Goal: Information Seeking & Learning: Compare options

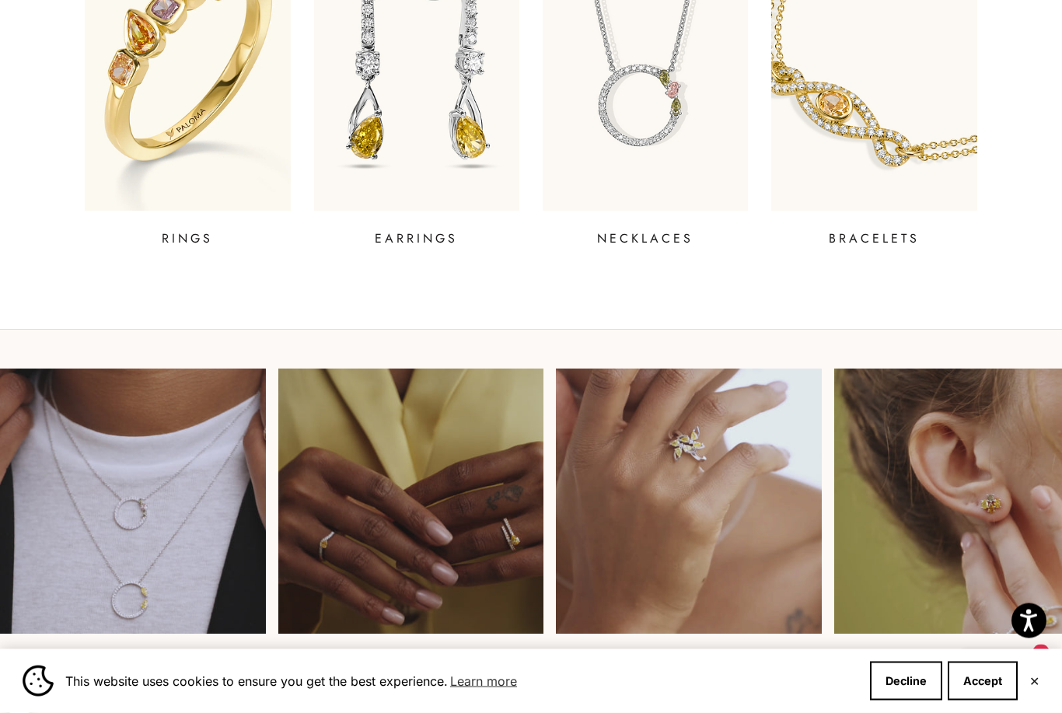
scroll to position [732, 0]
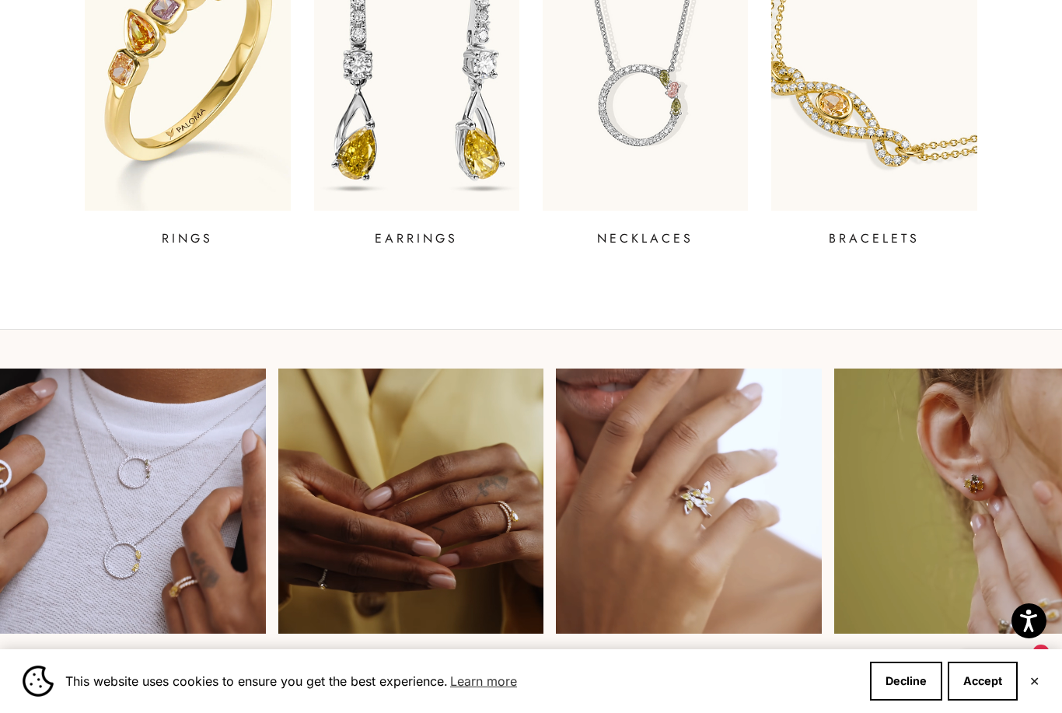
click at [480, 169] on img at bounding box center [416, 55] width 246 height 373
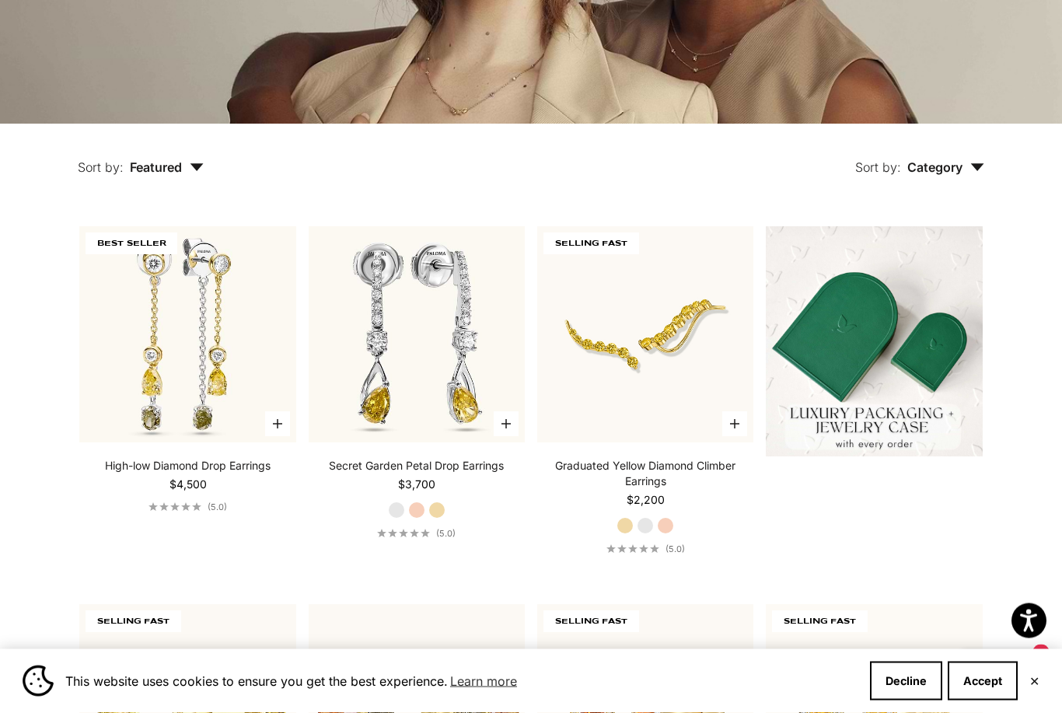
scroll to position [317, 0]
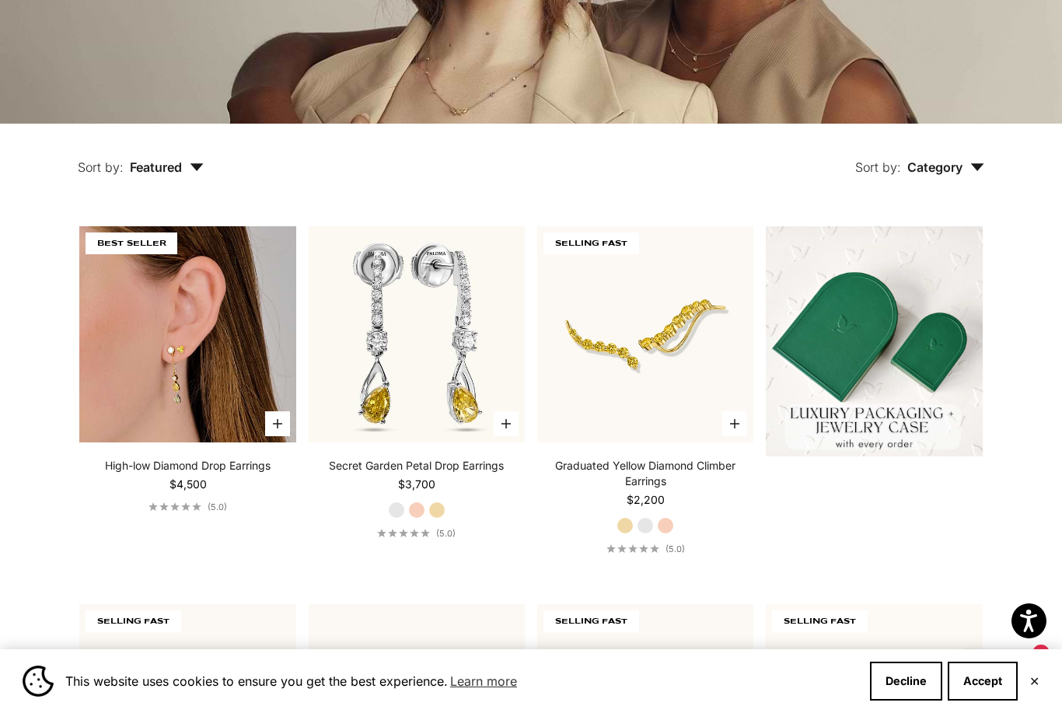
click at [185, 379] on img at bounding box center [187, 334] width 216 height 216
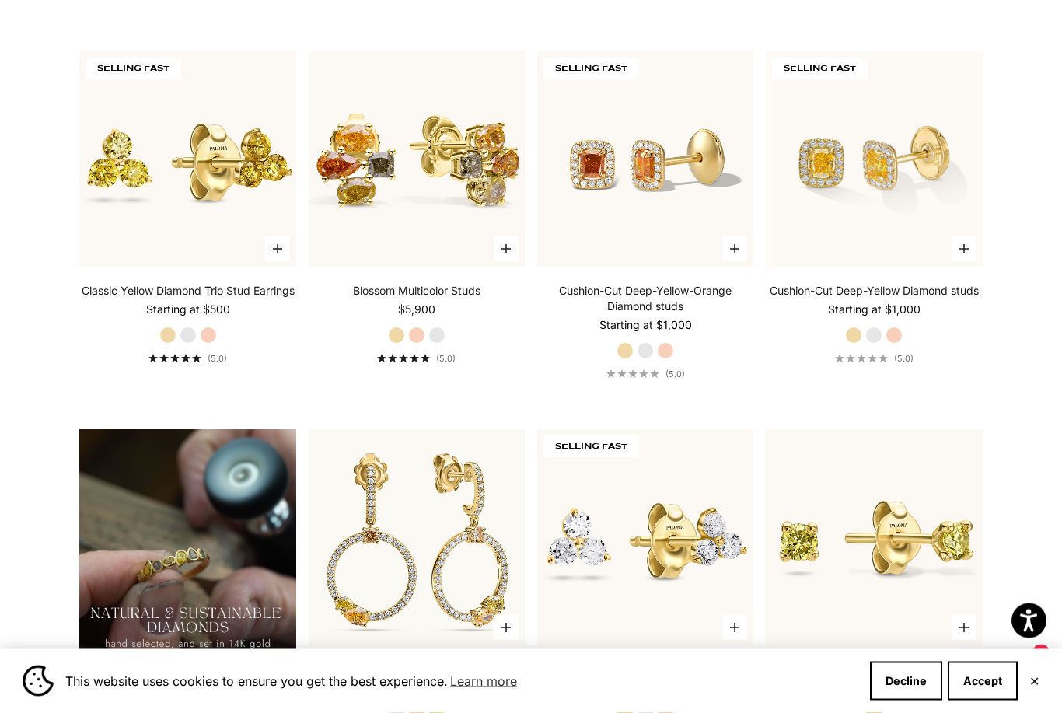
scroll to position [870, 0]
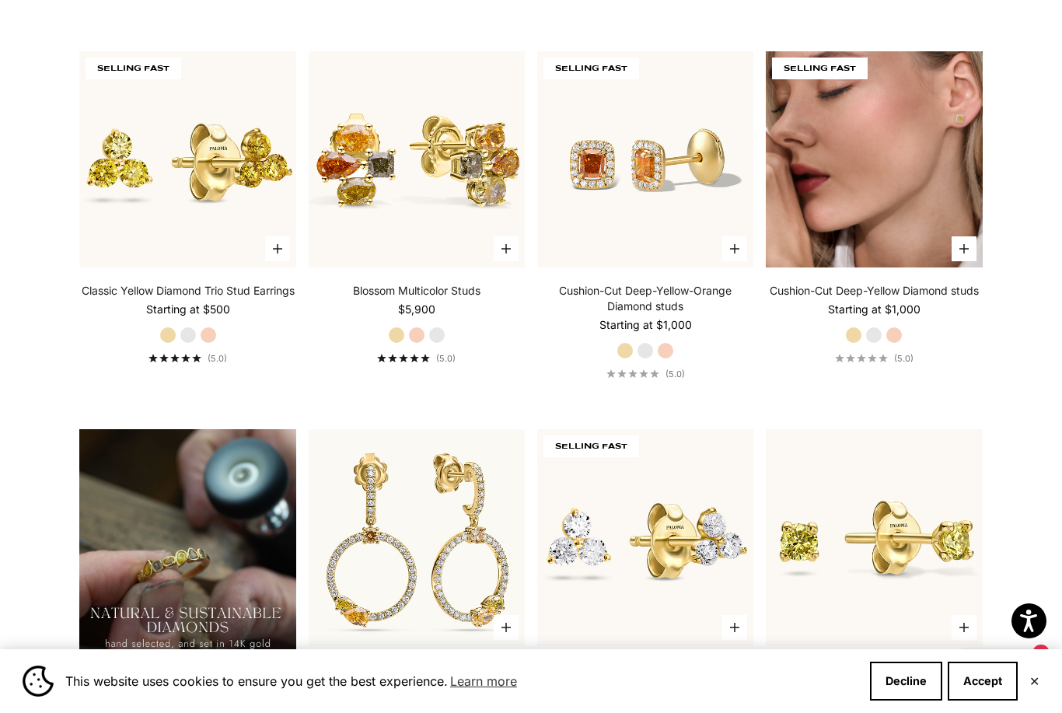
click at [941, 267] on img at bounding box center [874, 159] width 216 height 216
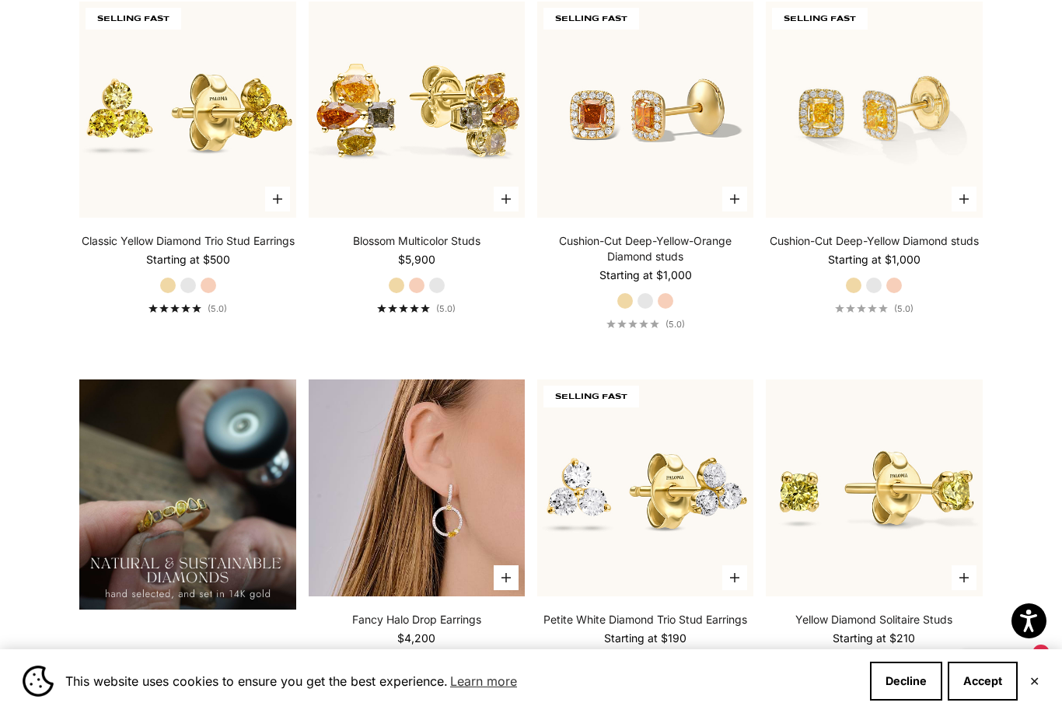
click at [444, 519] on img at bounding box center [417, 487] width 216 height 216
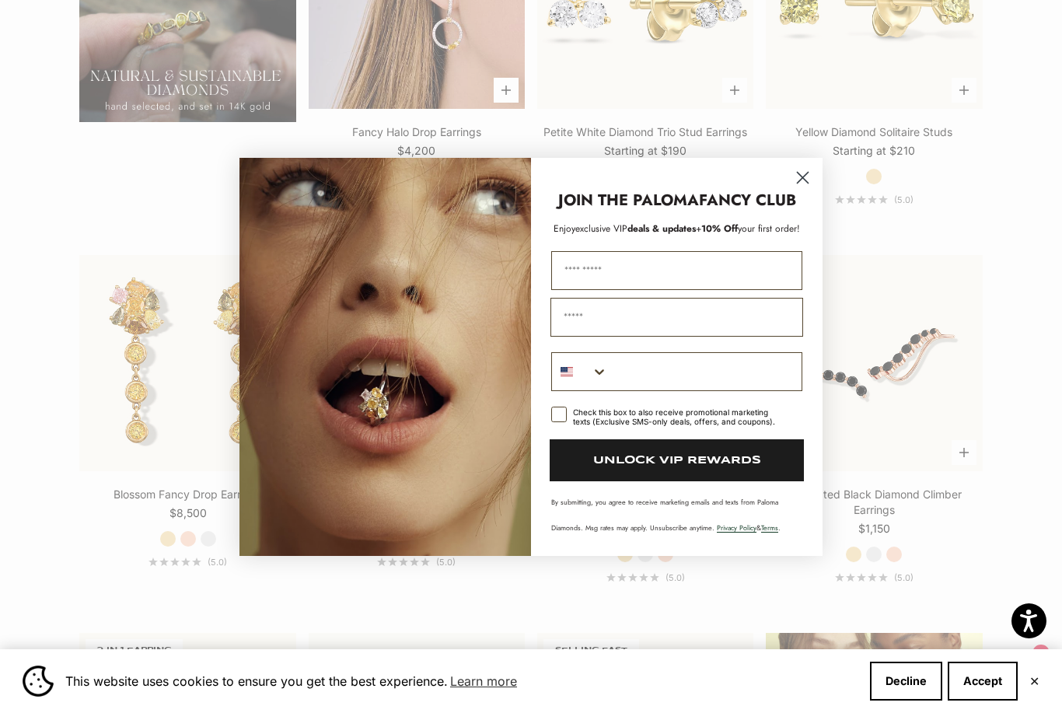
scroll to position [1431, 0]
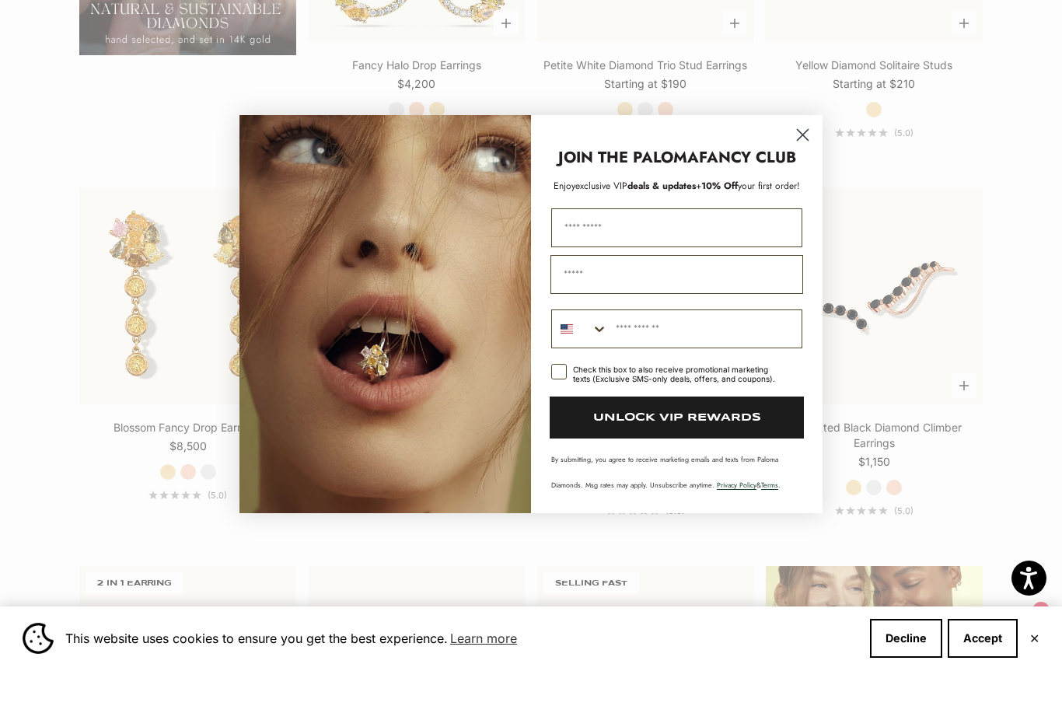
click at [804, 164] on circle "Close dialog" at bounding box center [803, 177] width 26 height 26
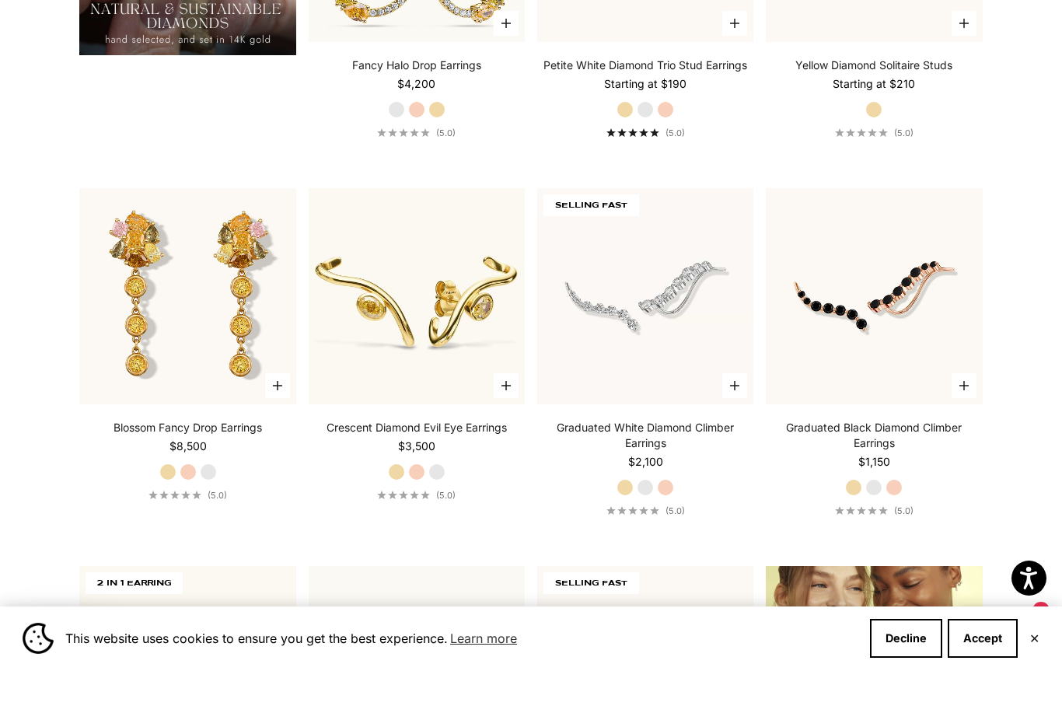
scroll to position [1474, 0]
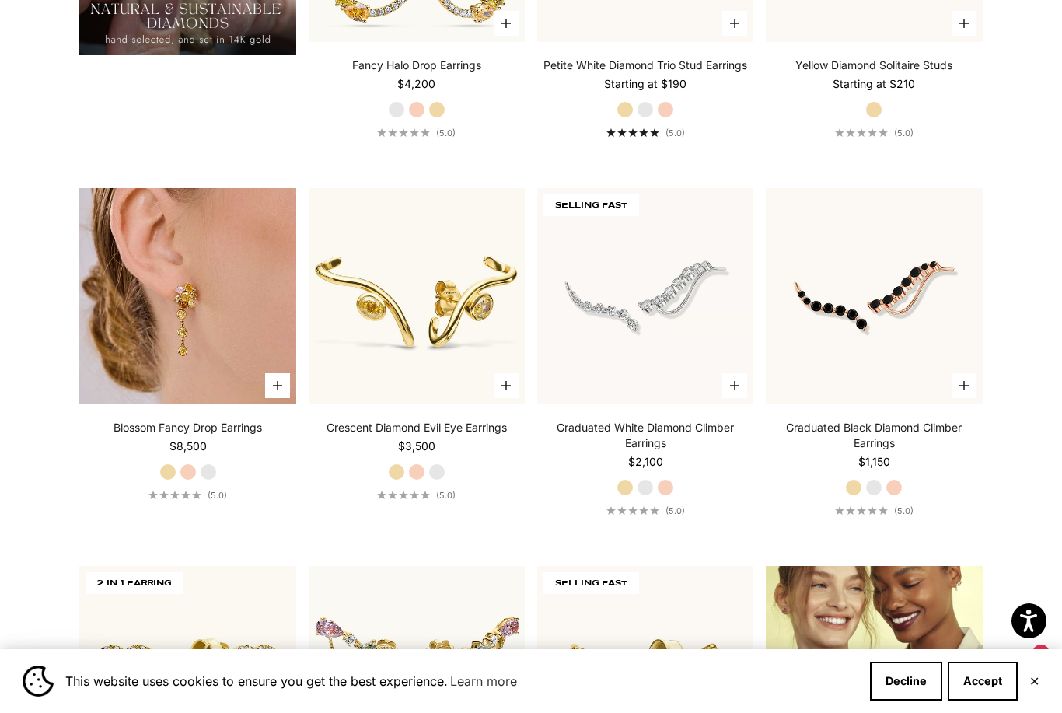
click at [165, 358] on img at bounding box center [187, 296] width 216 height 216
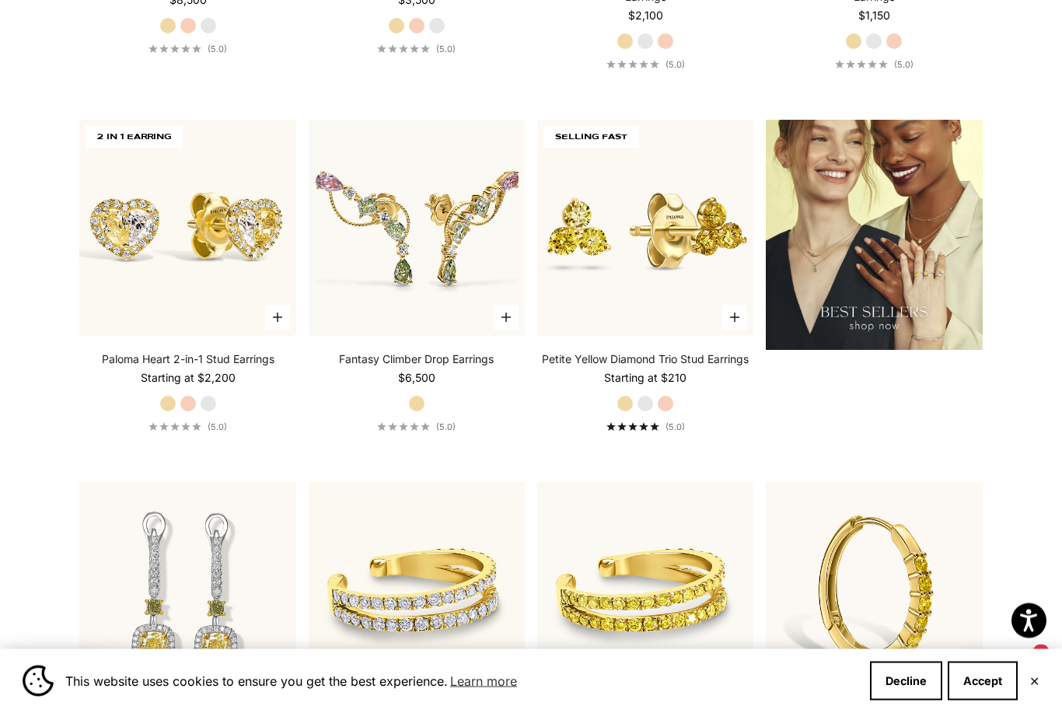
scroll to position [1921, 0]
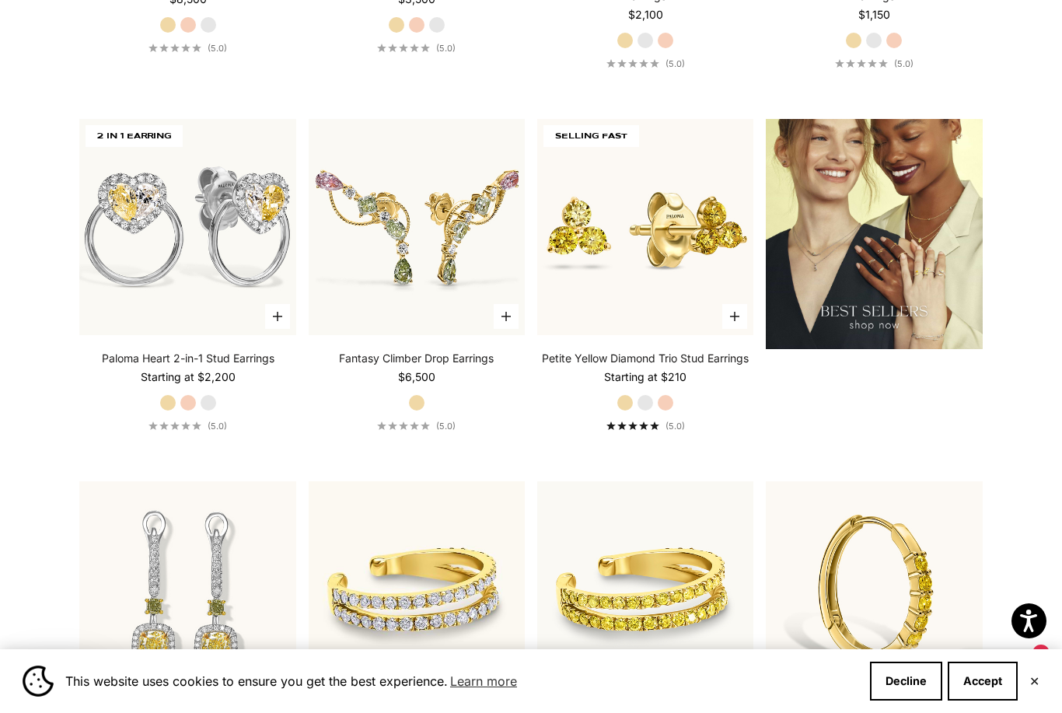
click at [172, 313] on img at bounding box center [187, 227] width 216 height 216
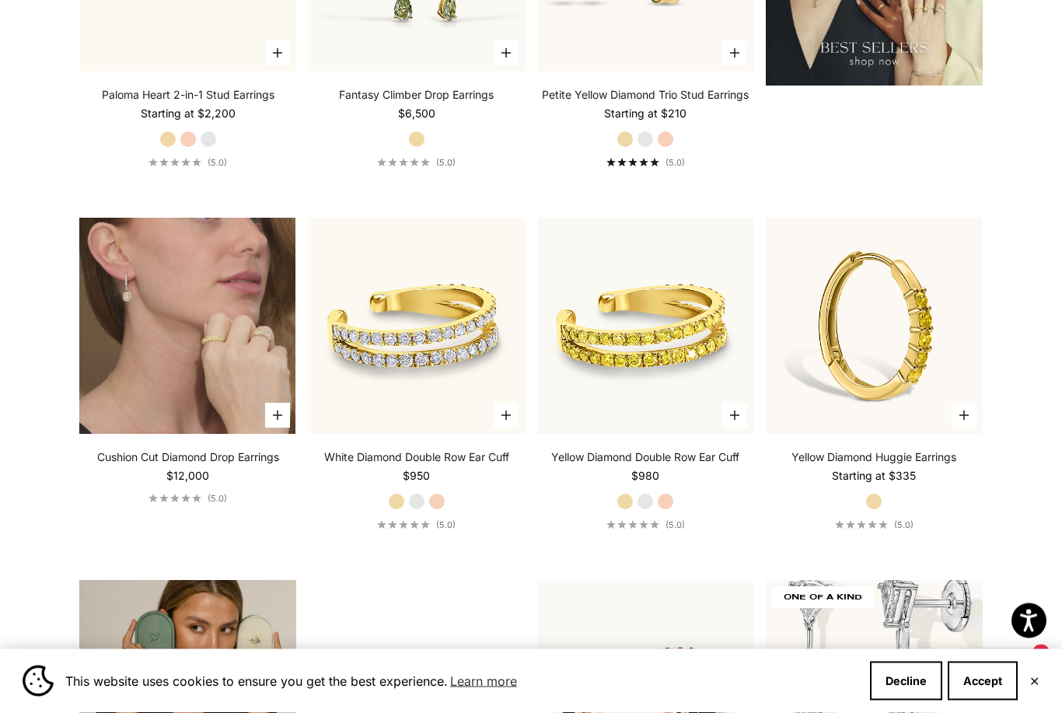
scroll to position [2185, 0]
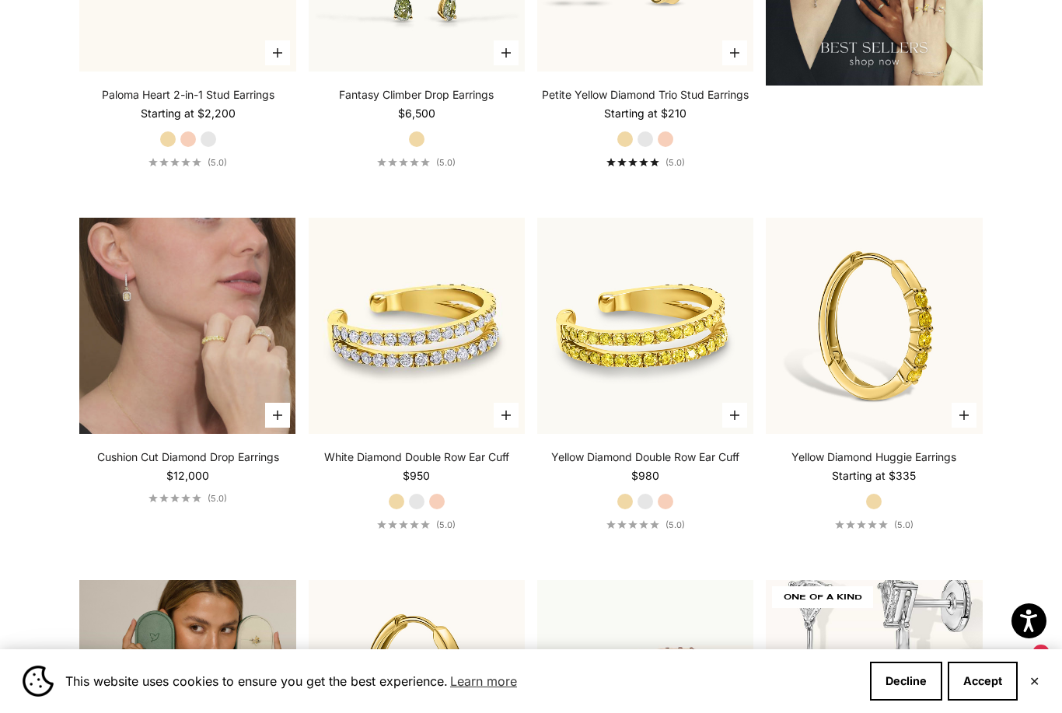
click at [186, 390] on video "#YellowGold\a#WhiteGold\a#RoseGold" at bounding box center [187, 326] width 216 height 216
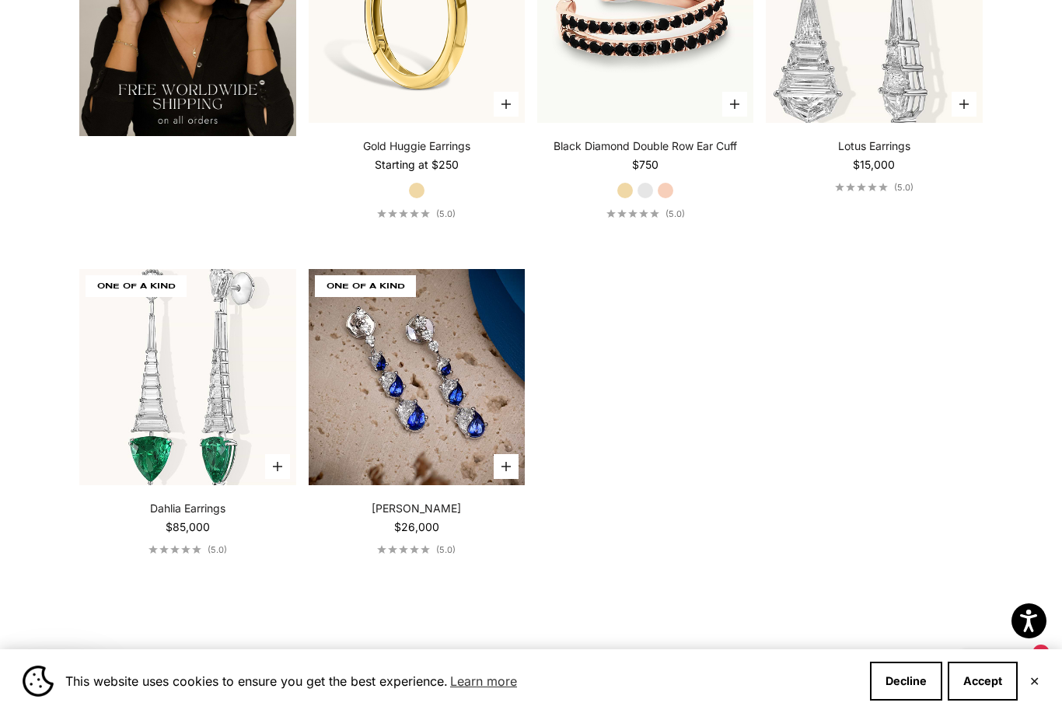
scroll to position [2859, 0]
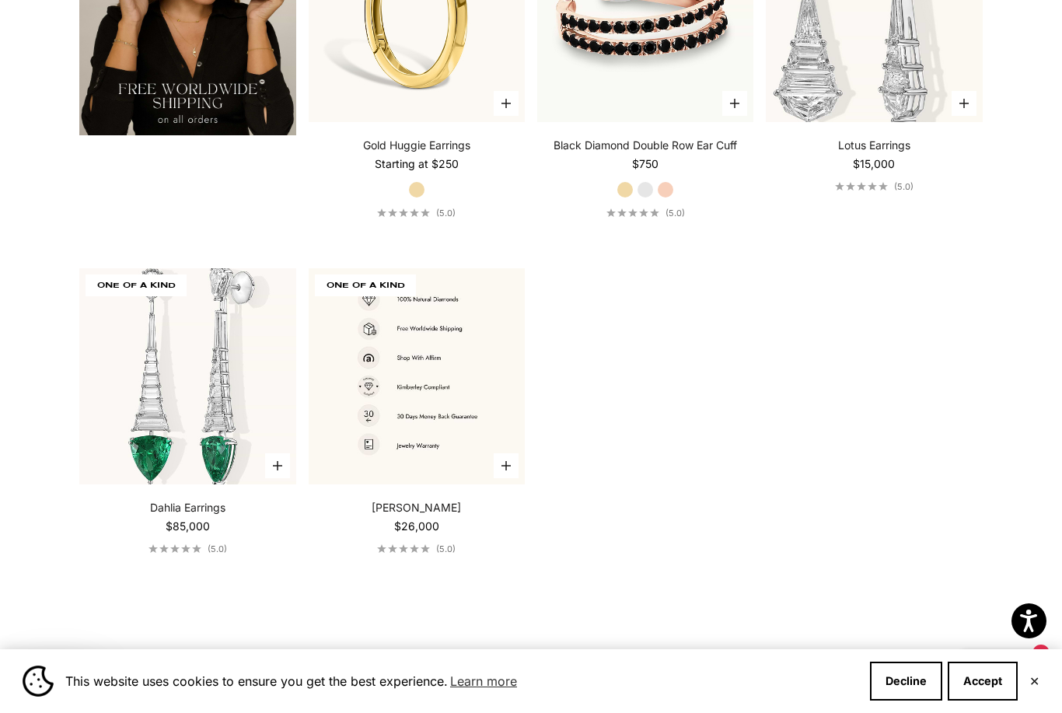
click at [460, 421] on img at bounding box center [417, 376] width 216 height 216
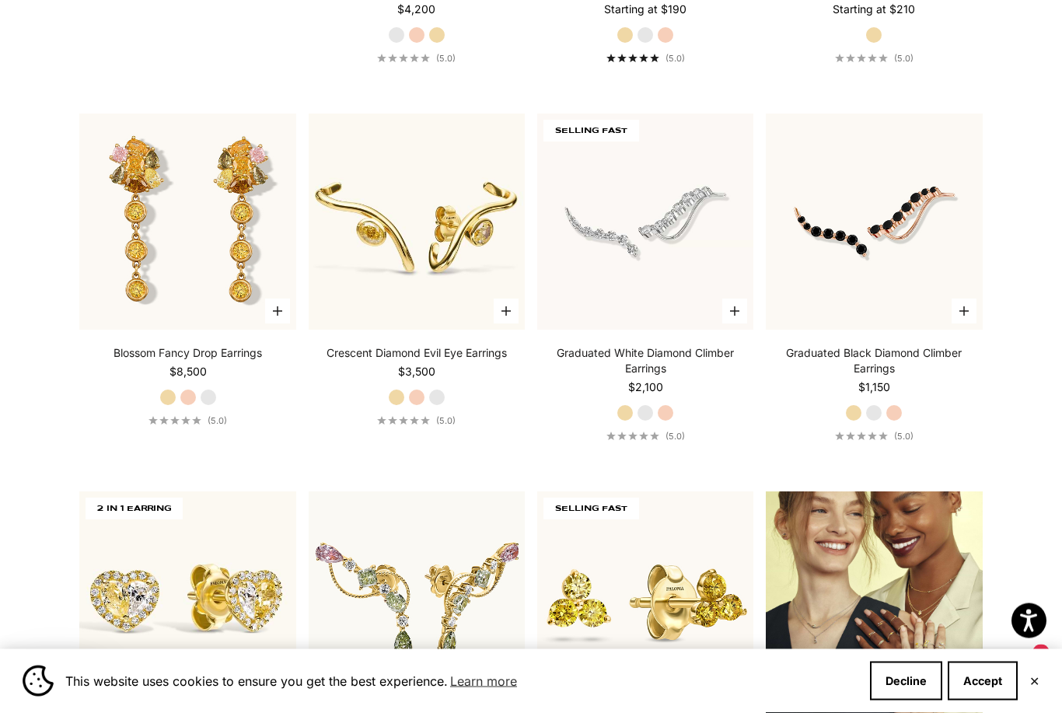
scroll to position [1549, 0]
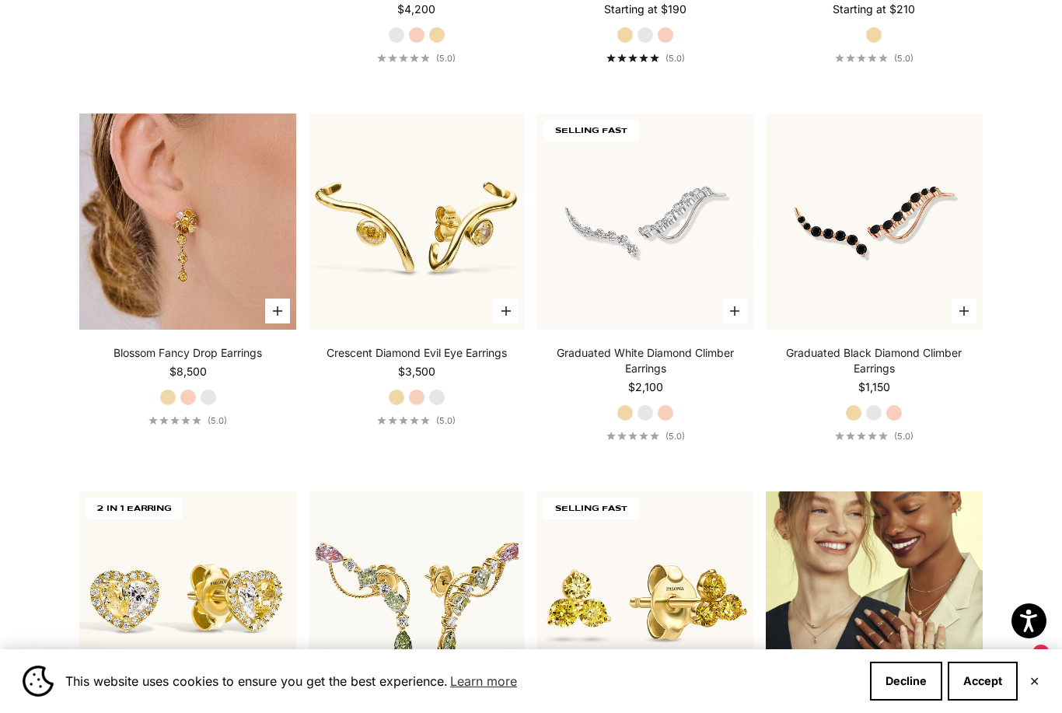
click at [175, 278] on img at bounding box center [187, 222] width 216 height 216
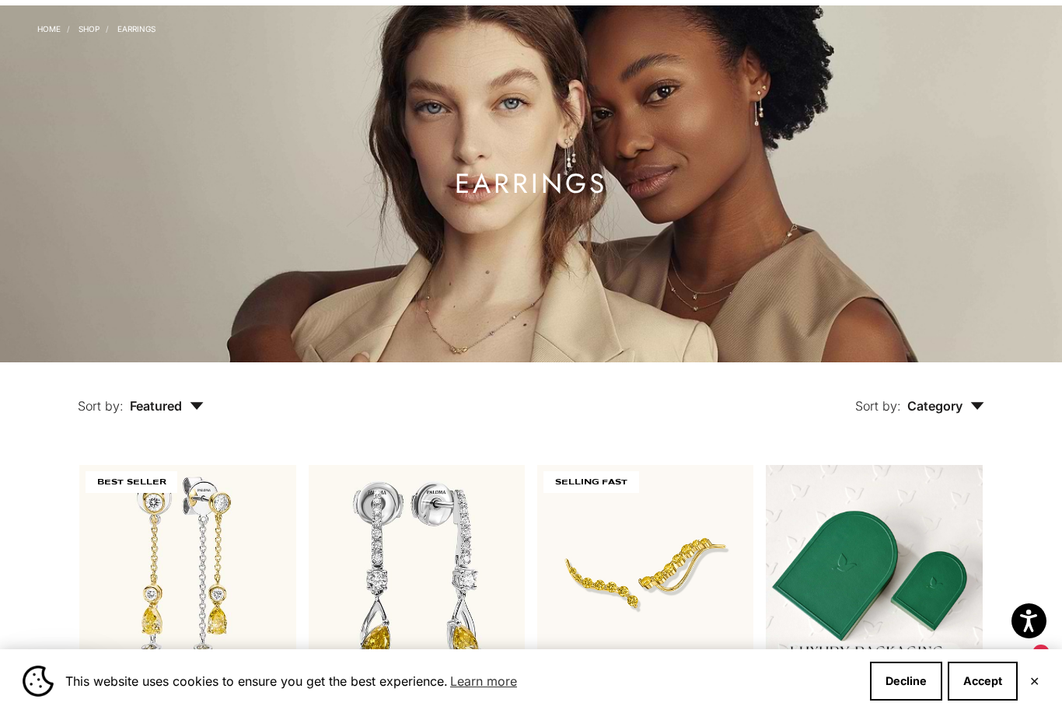
scroll to position [0, 0]
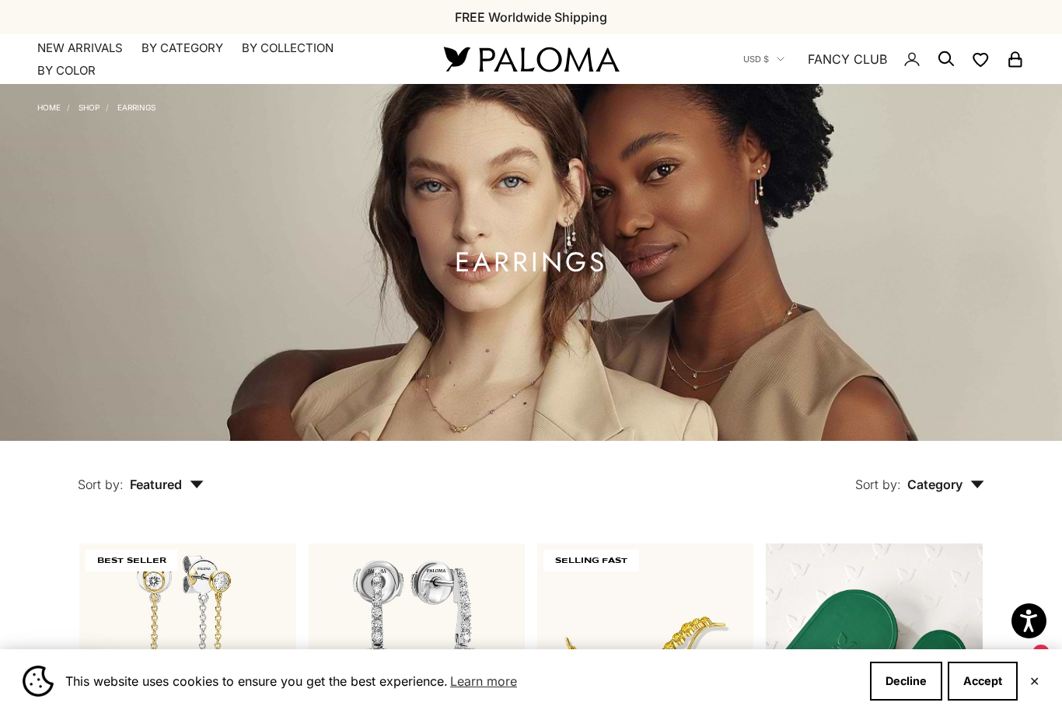
click at [572, 60] on img at bounding box center [531, 59] width 187 height 33
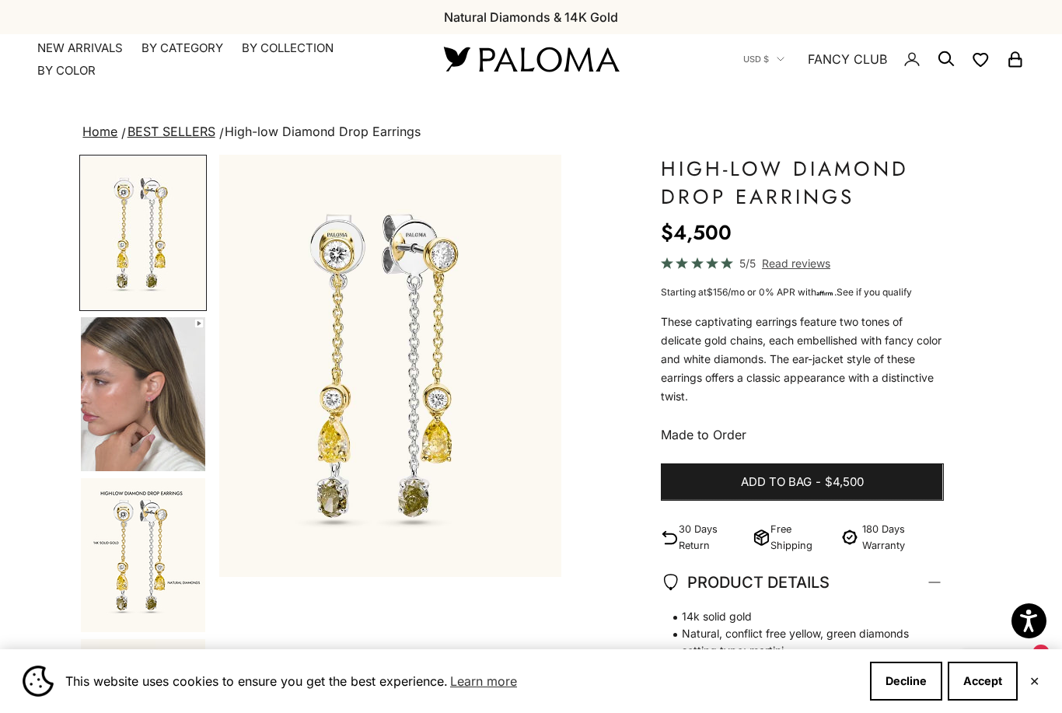
click at [148, 406] on img "Go to item 2" at bounding box center [143, 394] width 124 height 154
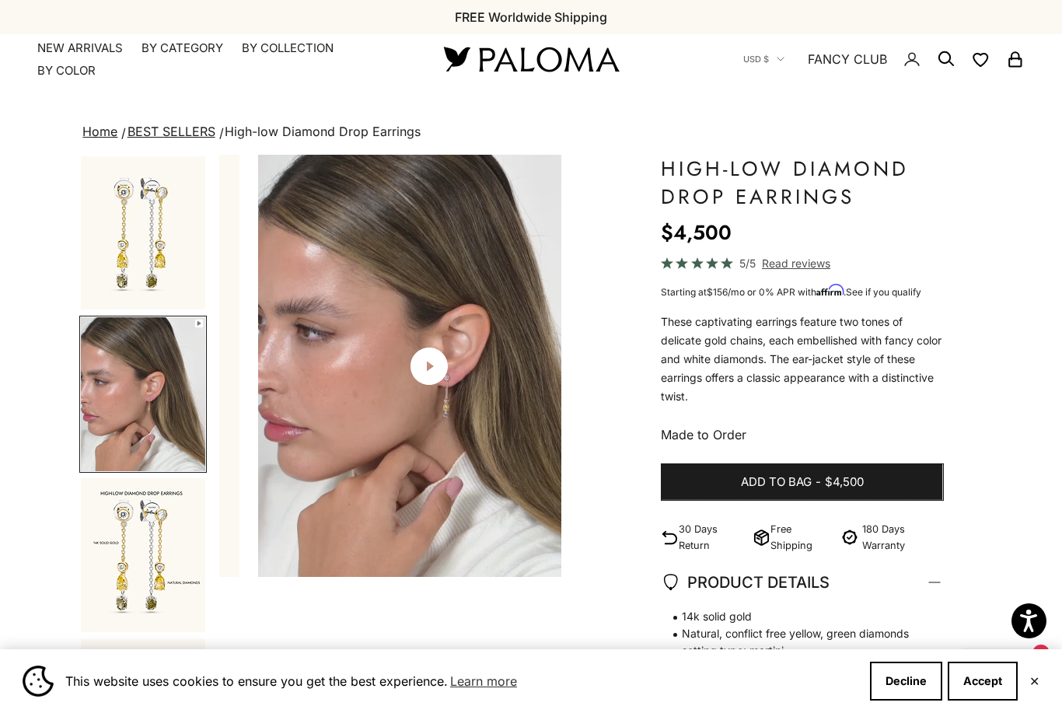
scroll to position [0, 361]
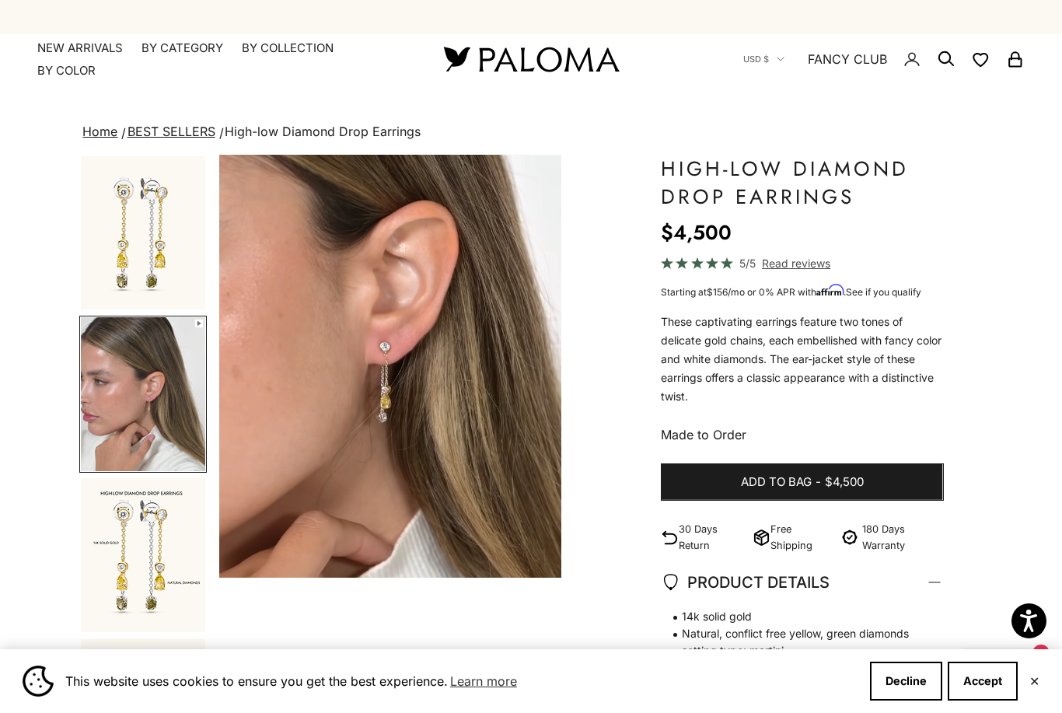
click at [162, 252] on img "Go to item 1" at bounding box center [143, 232] width 124 height 153
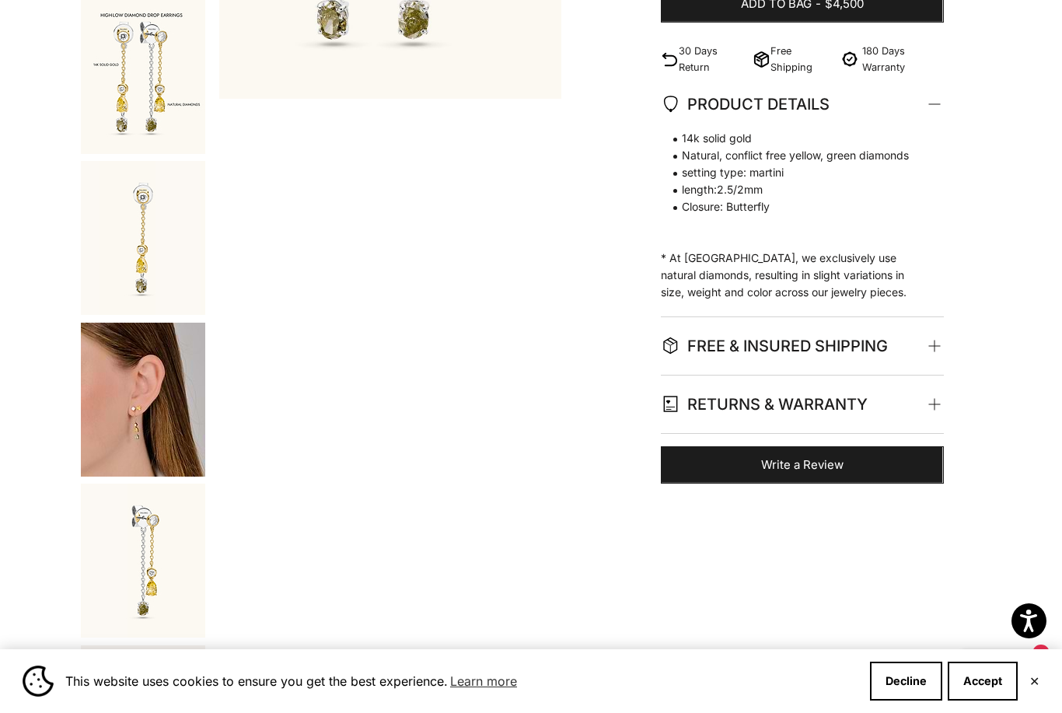
scroll to position [479, 0]
click at [136, 421] on img "Go to item 5" at bounding box center [143, 399] width 124 height 154
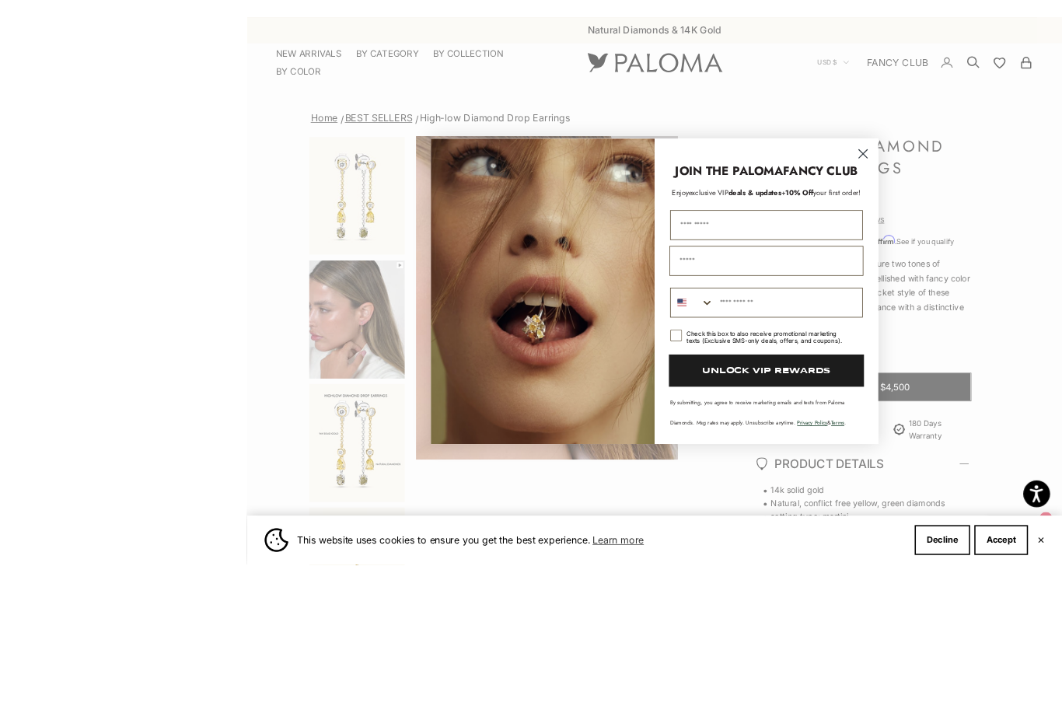
scroll to position [58, 0]
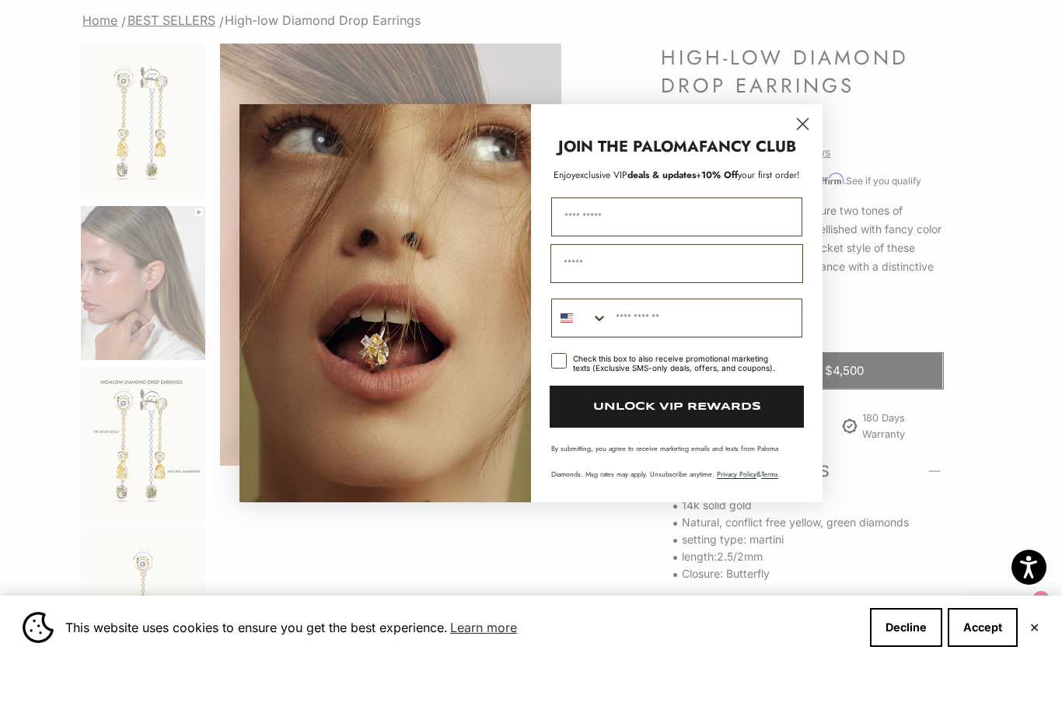
click at [809, 164] on circle "Close dialog" at bounding box center [803, 177] width 26 height 26
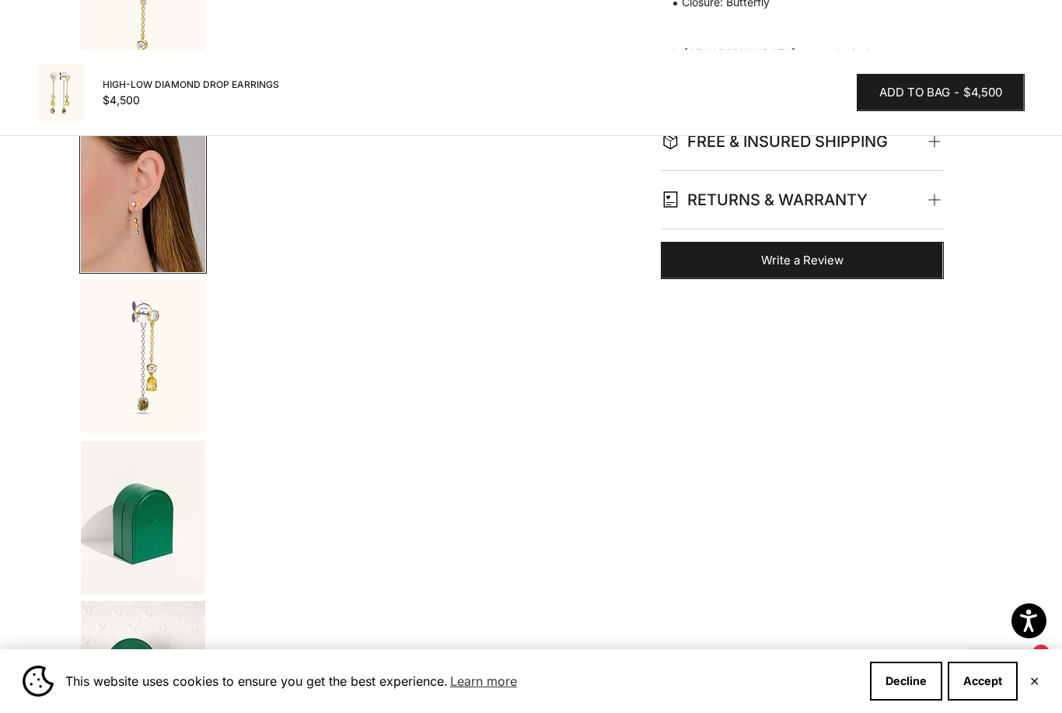
scroll to position [682, 0]
click at [140, 372] on img "Go to item 6" at bounding box center [143, 357] width 124 height 154
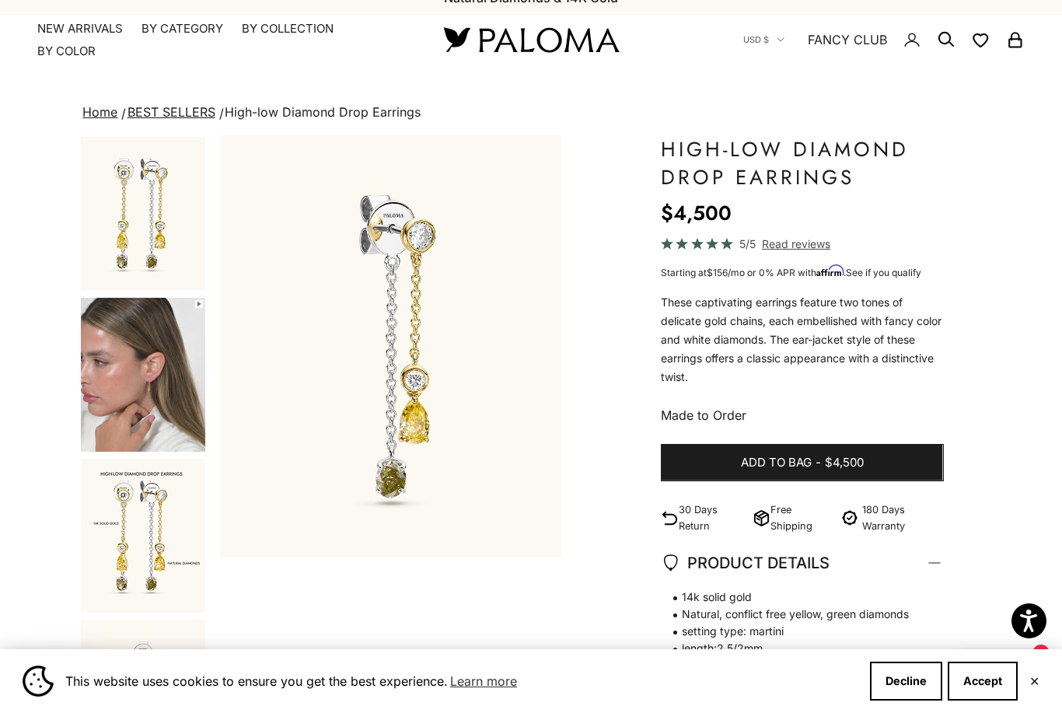
scroll to position [0, 0]
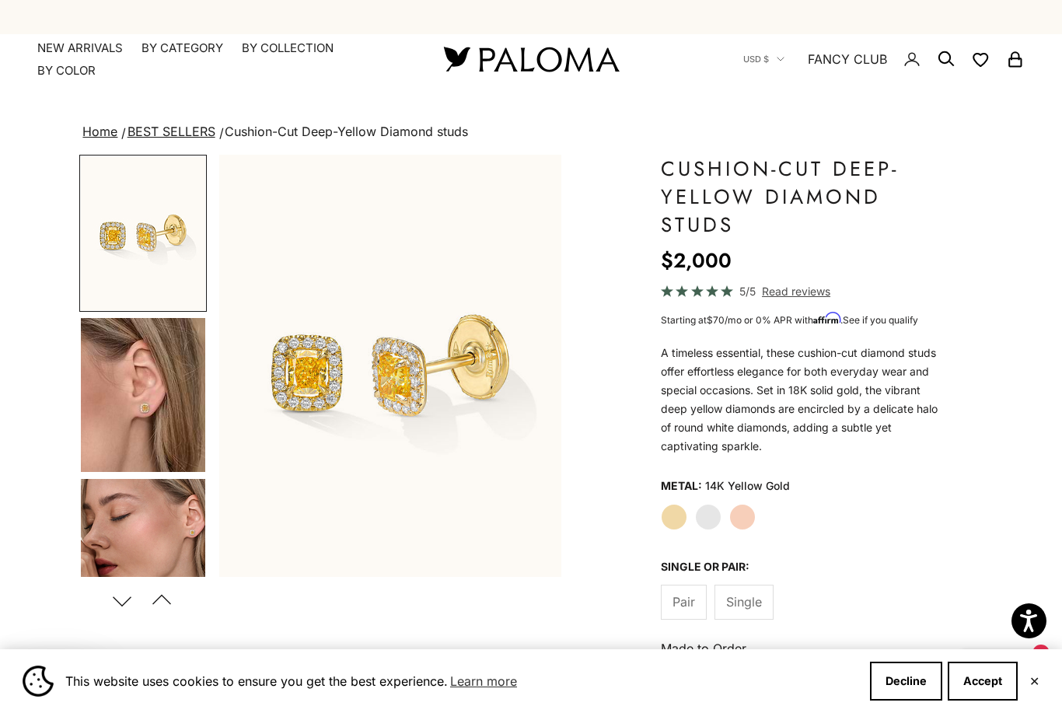
click at [145, 274] on img "Go to item 1" at bounding box center [143, 233] width 124 height 154
click at [142, 402] on img "Go to item 4" at bounding box center [143, 395] width 124 height 154
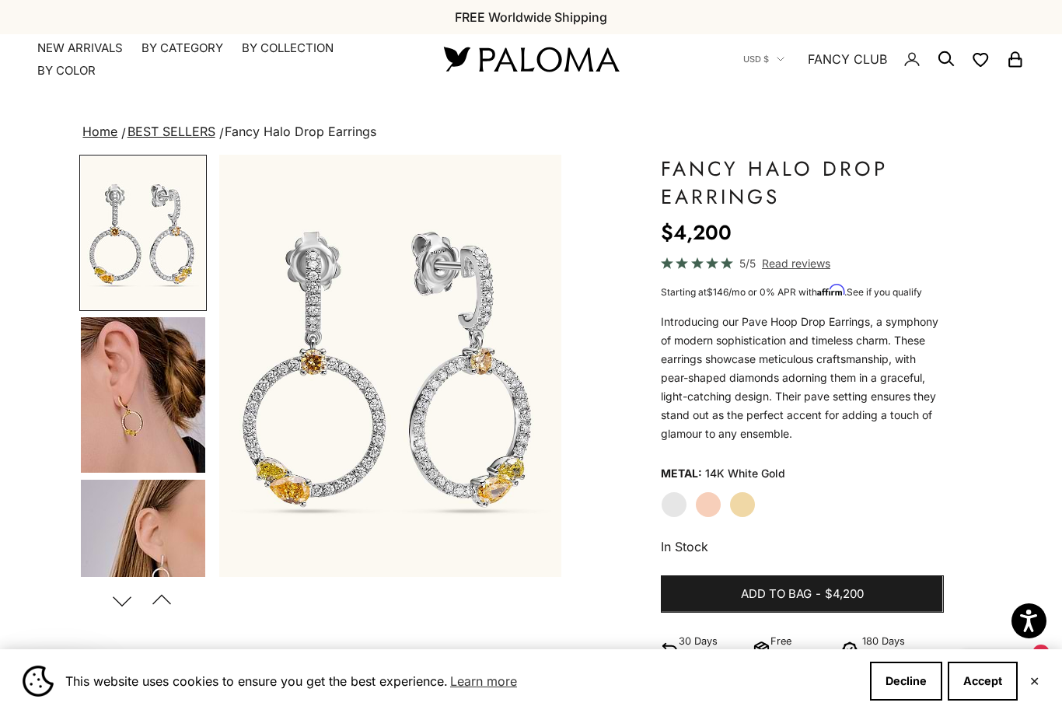
click at [746, 506] on label "Yellow Gold" at bounding box center [742, 504] width 26 height 26
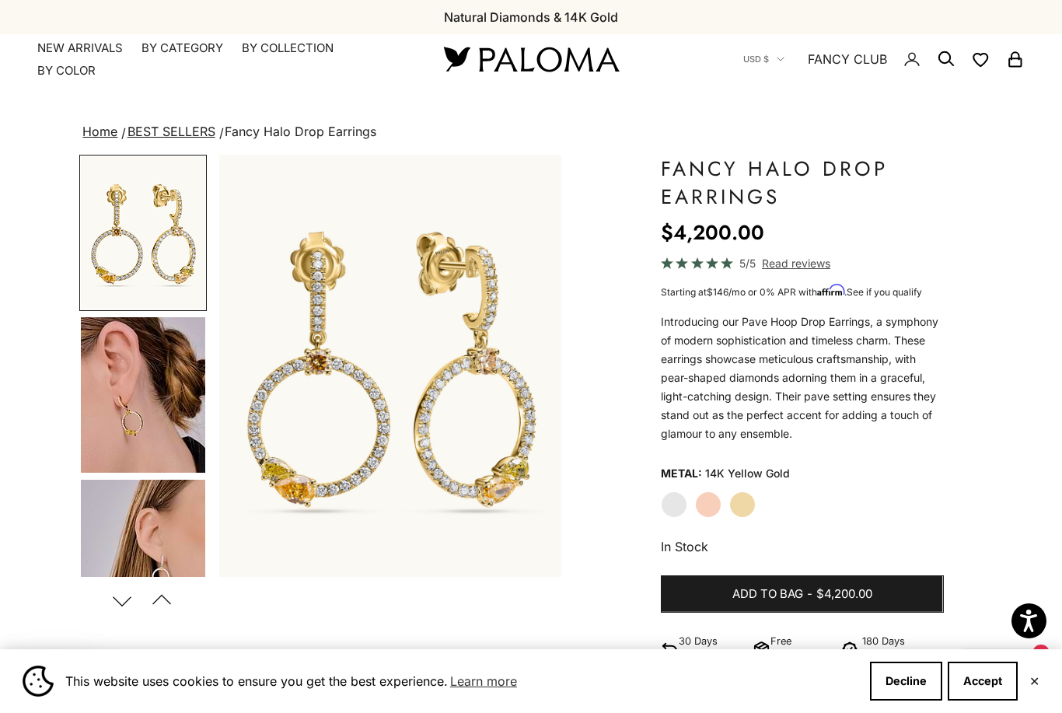
click at [141, 397] on img "Go to item 4" at bounding box center [143, 394] width 124 height 155
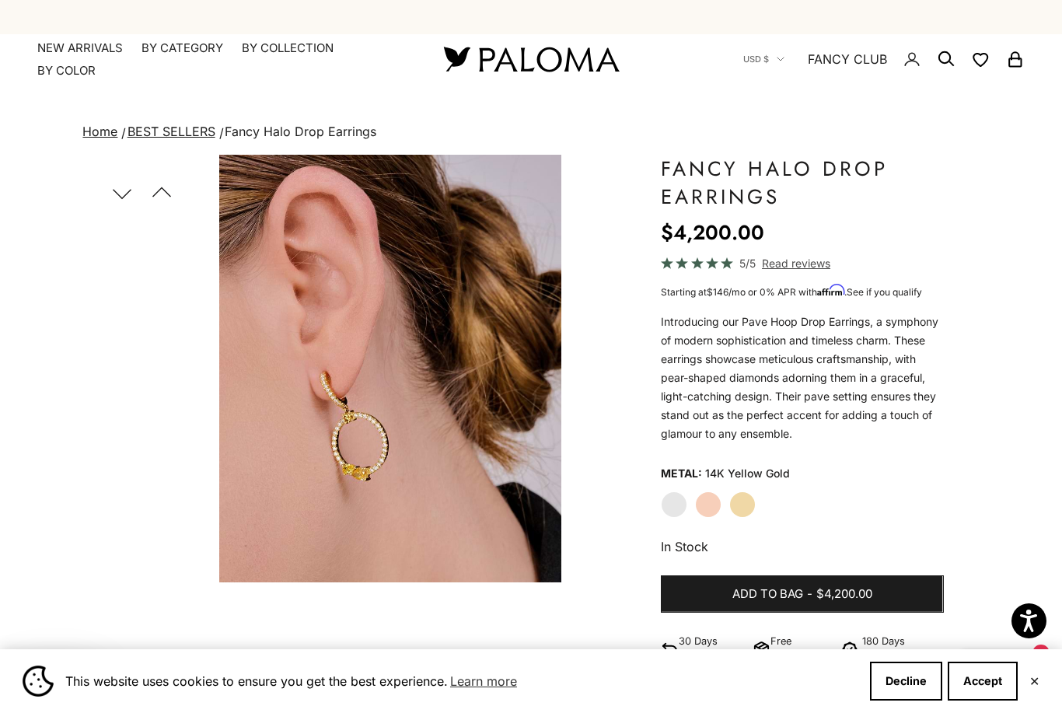
click at [165, 194] on button "Previous" at bounding box center [162, 193] width 35 height 36
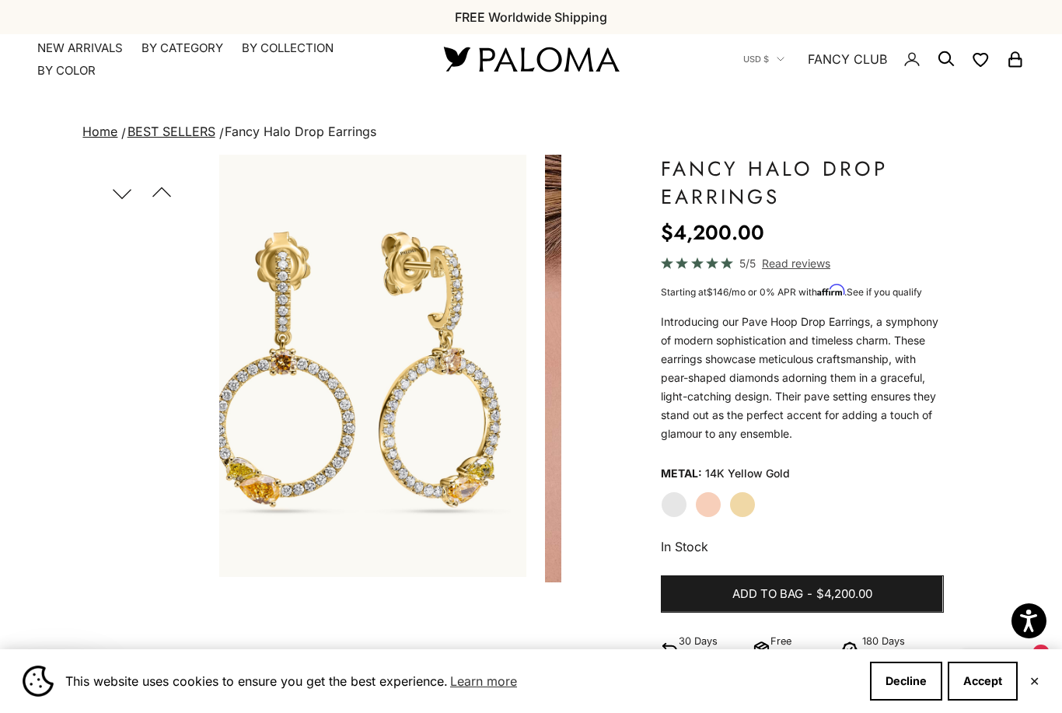
scroll to position [77, 0]
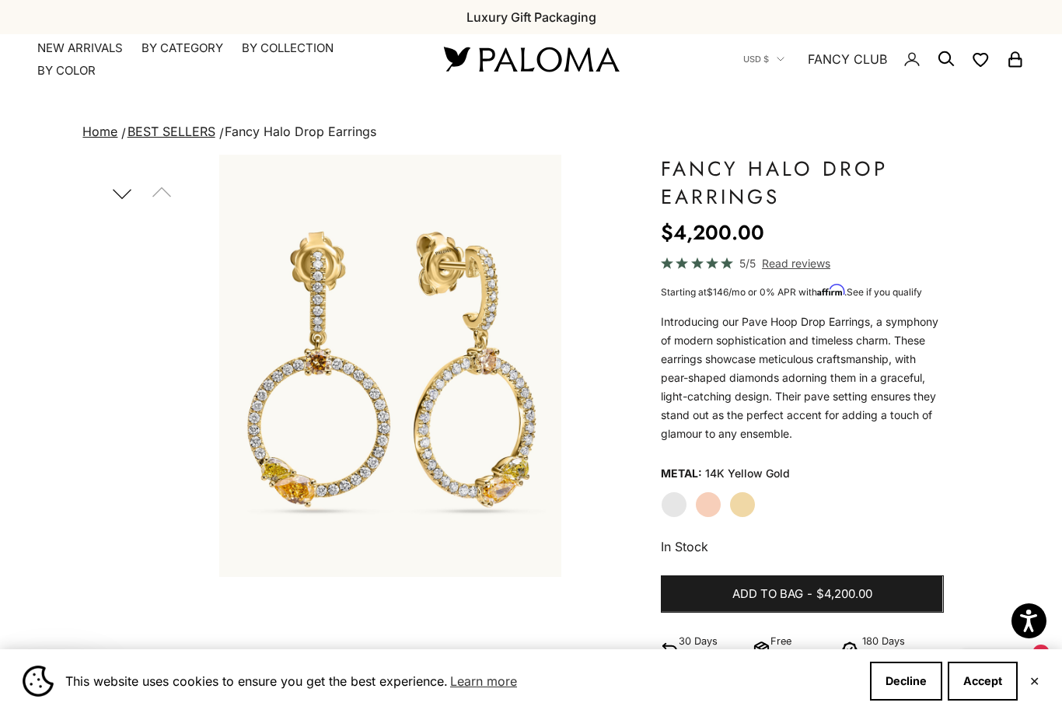
click at [126, 202] on button "Next" at bounding box center [122, 193] width 35 height 36
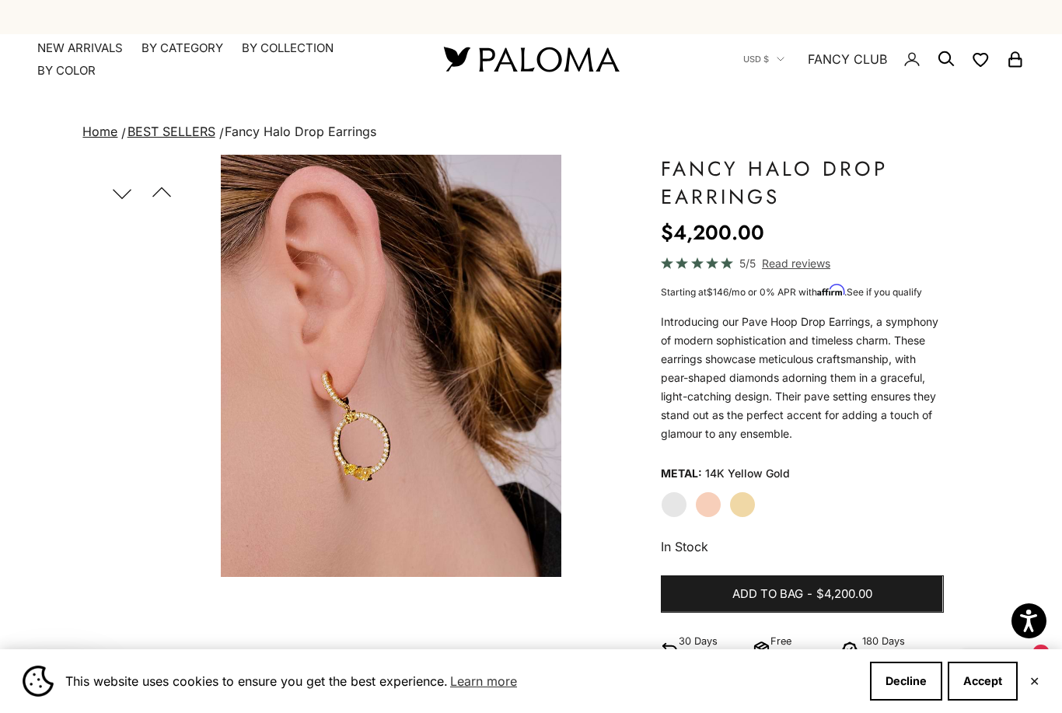
scroll to position [239, 0]
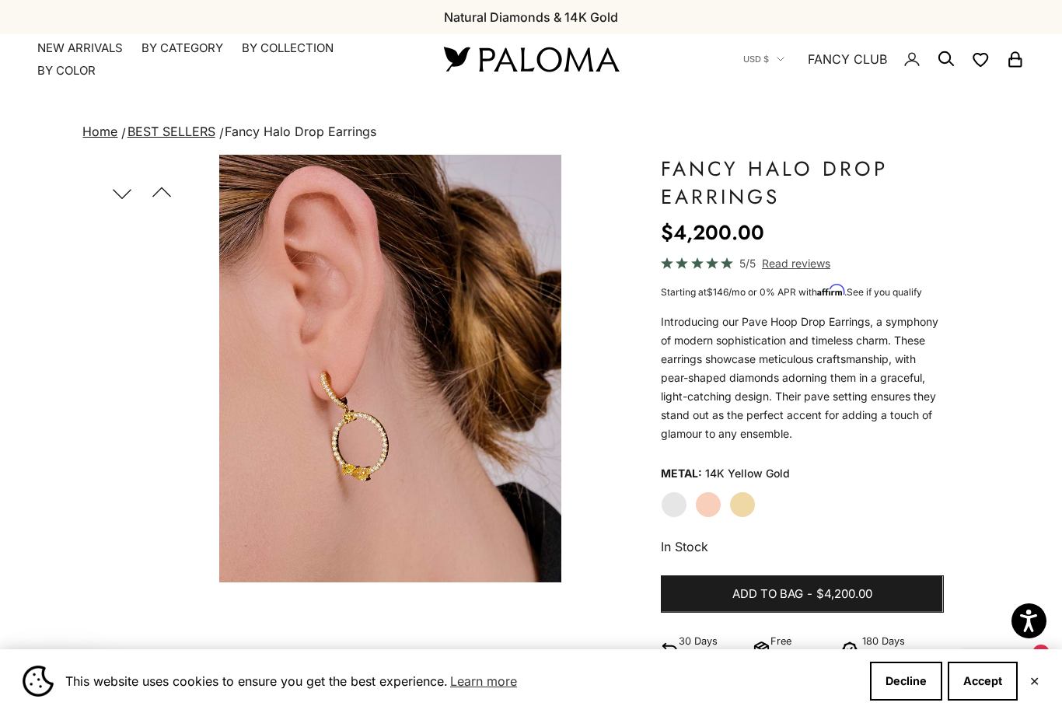
click at [126, 203] on button "Next" at bounding box center [122, 193] width 35 height 36
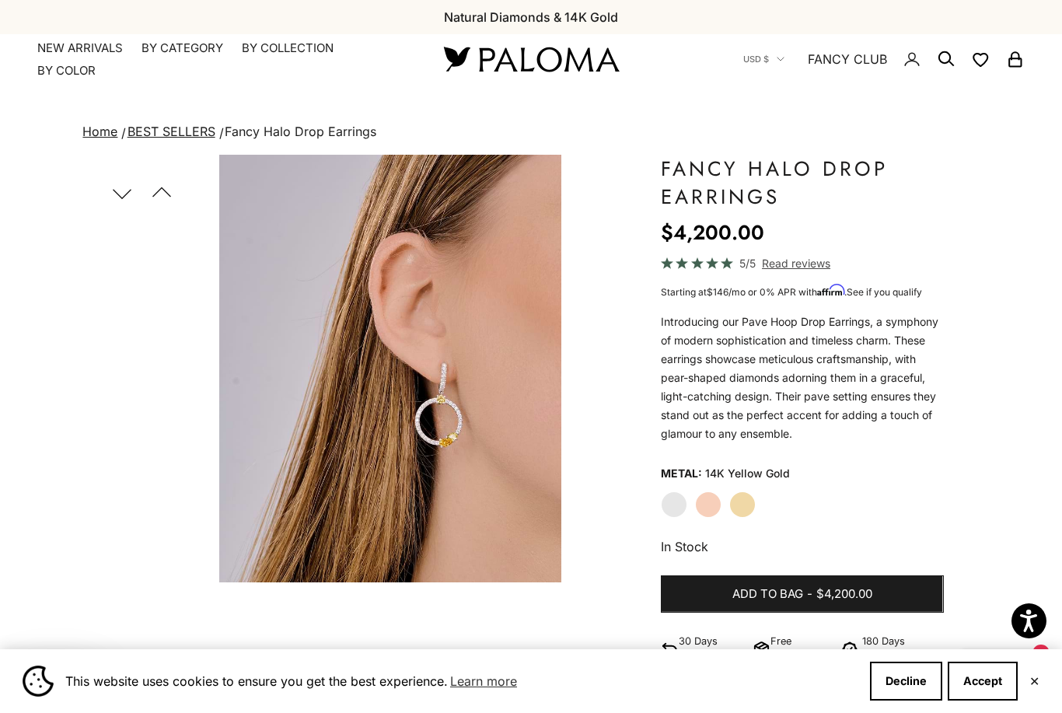
scroll to position [401, 0]
click at [131, 197] on button "Next" at bounding box center [122, 193] width 35 height 36
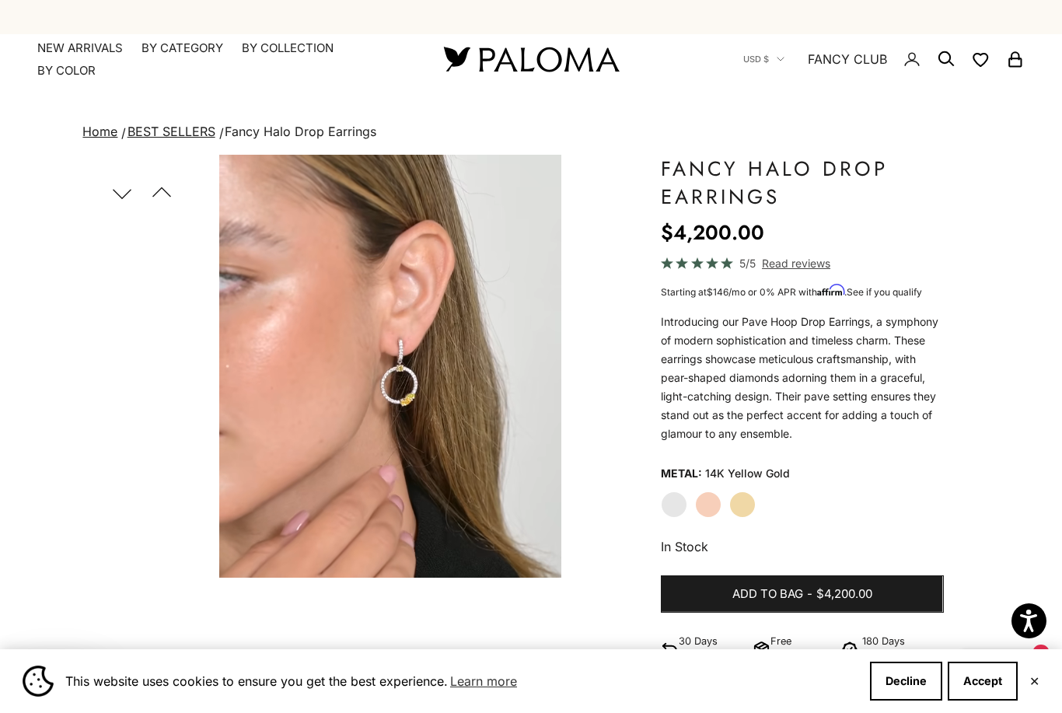
scroll to position [0, 0]
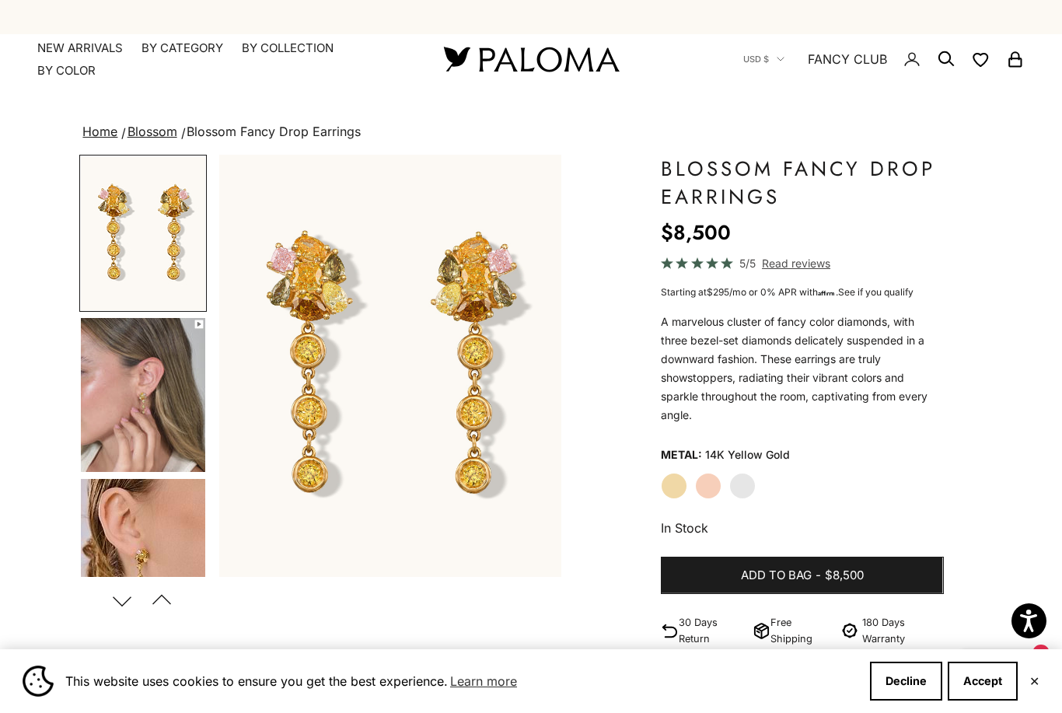
click at [148, 396] on img "Go to item 4" at bounding box center [143, 395] width 124 height 154
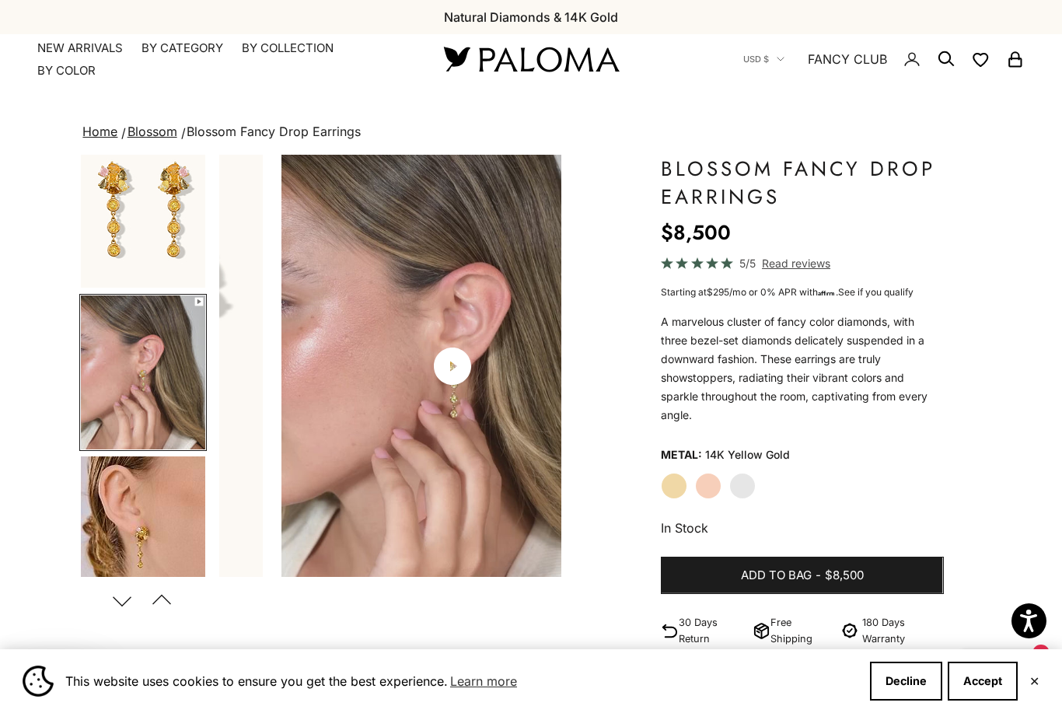
scroll to position [0, 361]
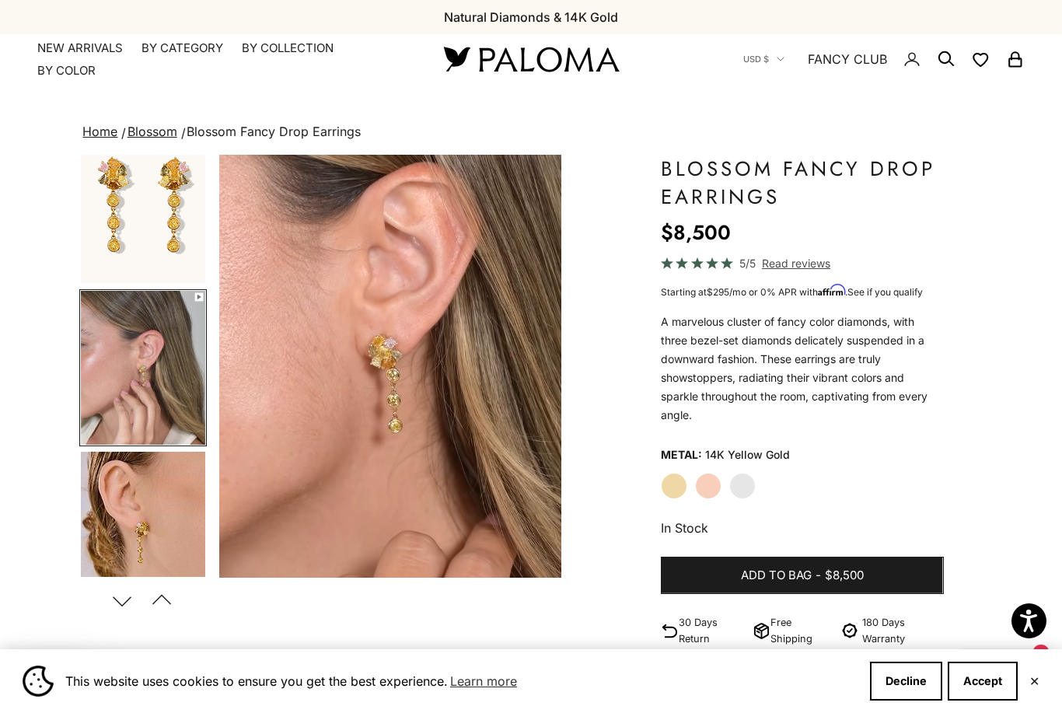
click at [136, 222] on img "Go to item 1" at bounding box center [143, 206] width 124 height 154
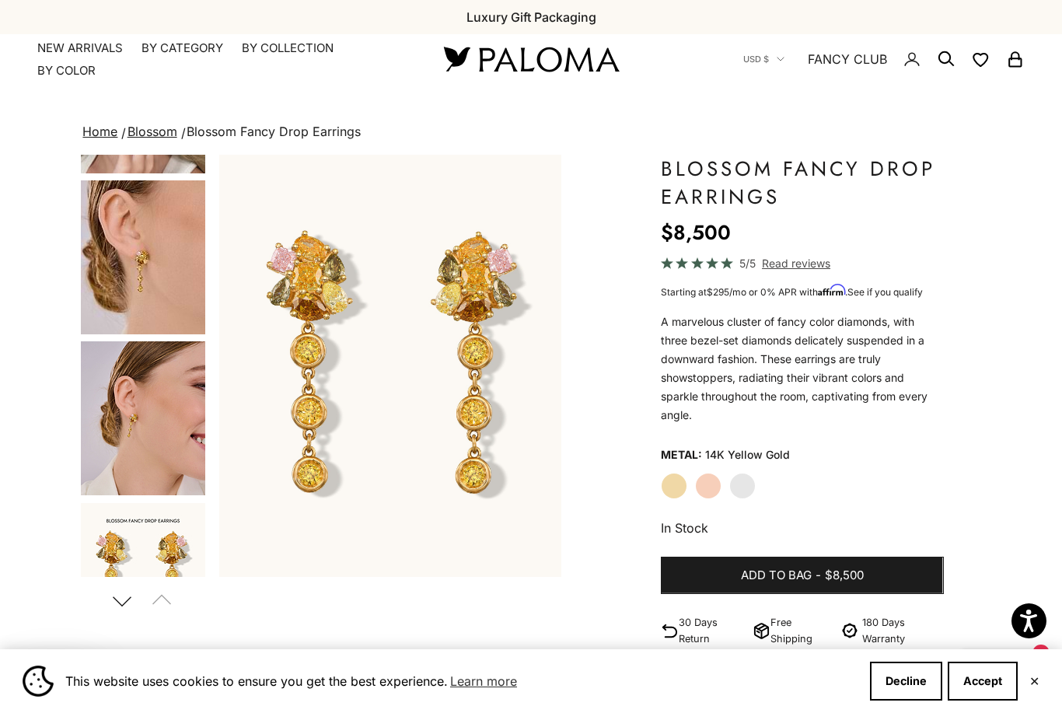
scroll to position [299, 0]
click at [141, 292] on img "Go to item 5" at bounding box center [143, 257] width 124 height 154
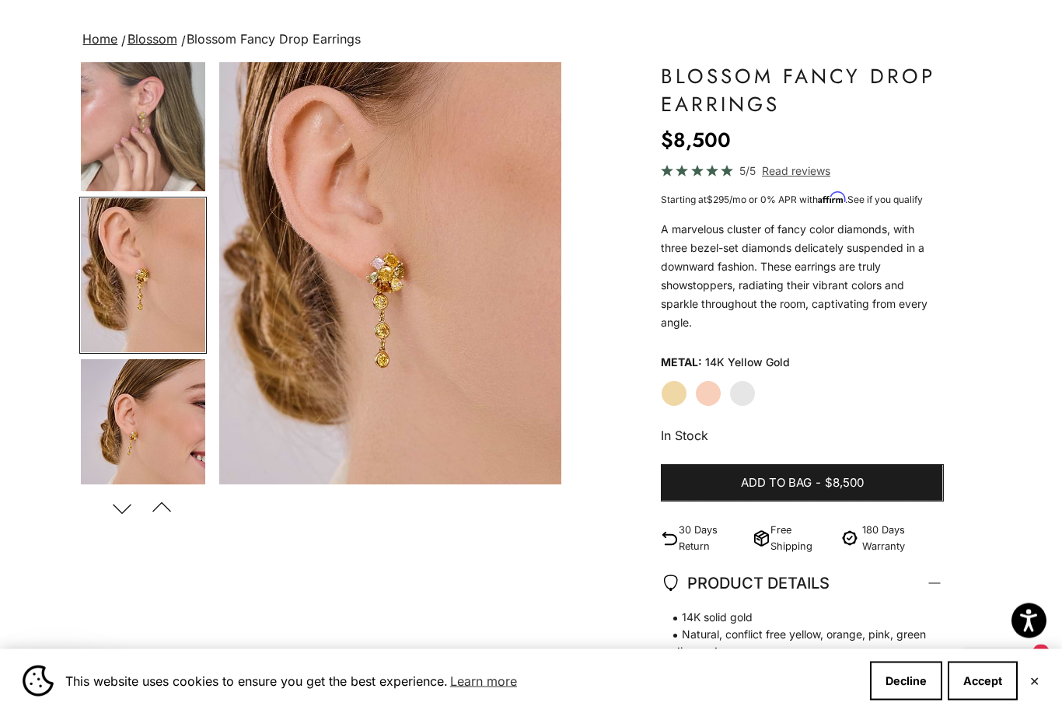
scroll to position [93, 0]
click at [153, 434] on img "Go to item 6" at bounding box center [143, 436] width 124 height 154
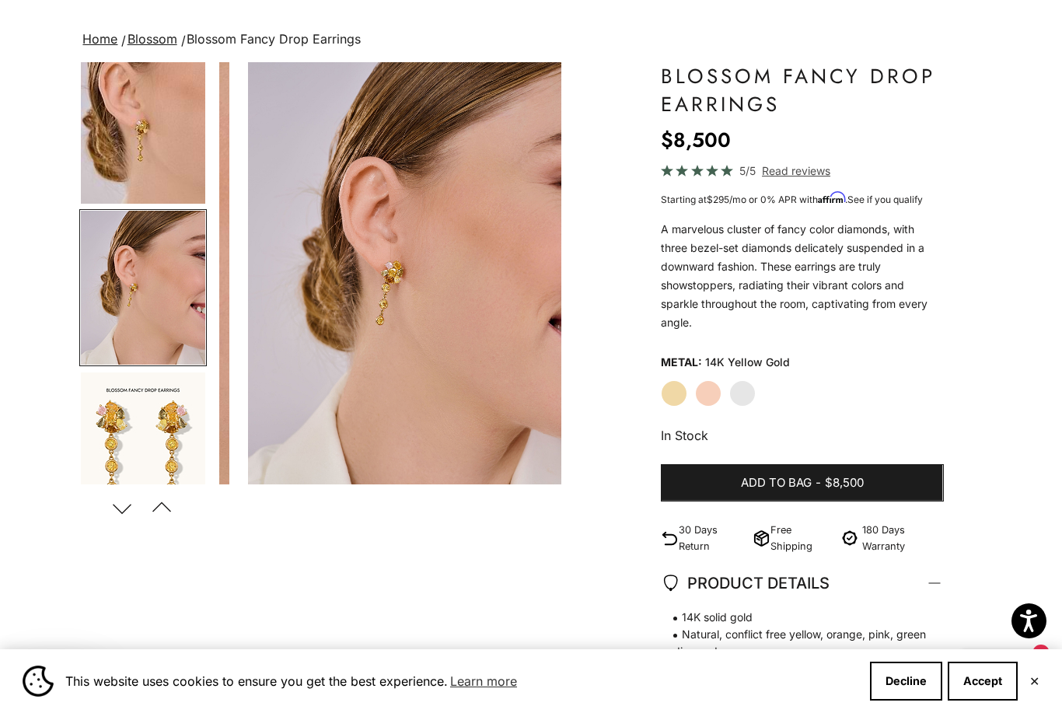
scroll to position [349, 0]
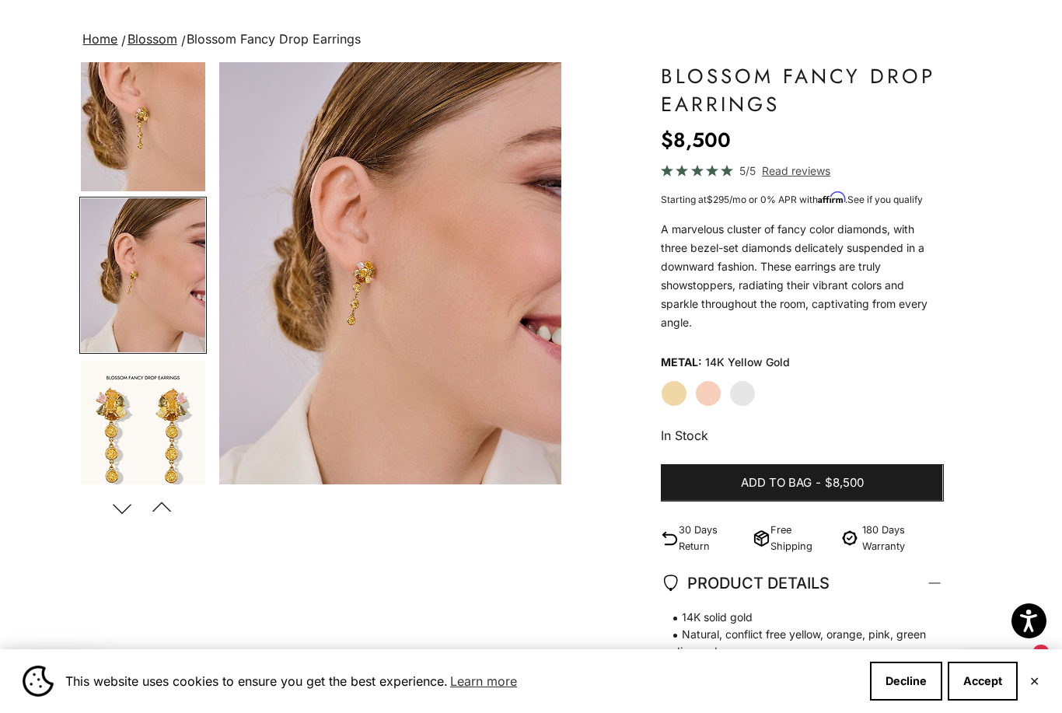
click at [138, 438] on img "Go to item 7" at bounding box center [143, 437] width 124 height 154
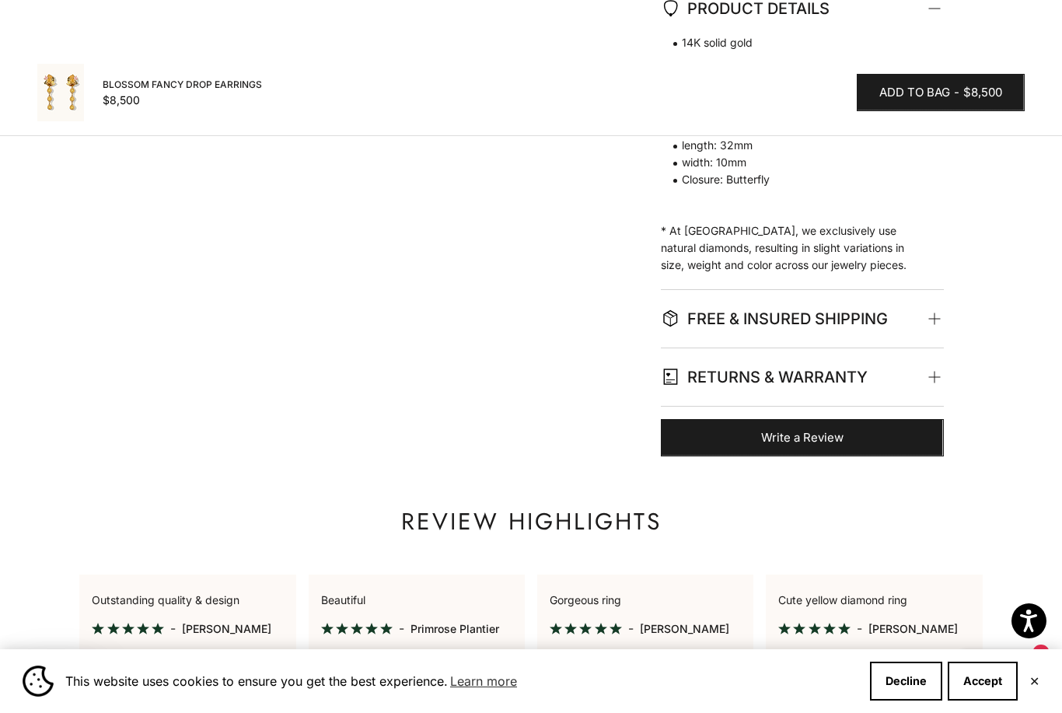
scroll to position [632, 0]
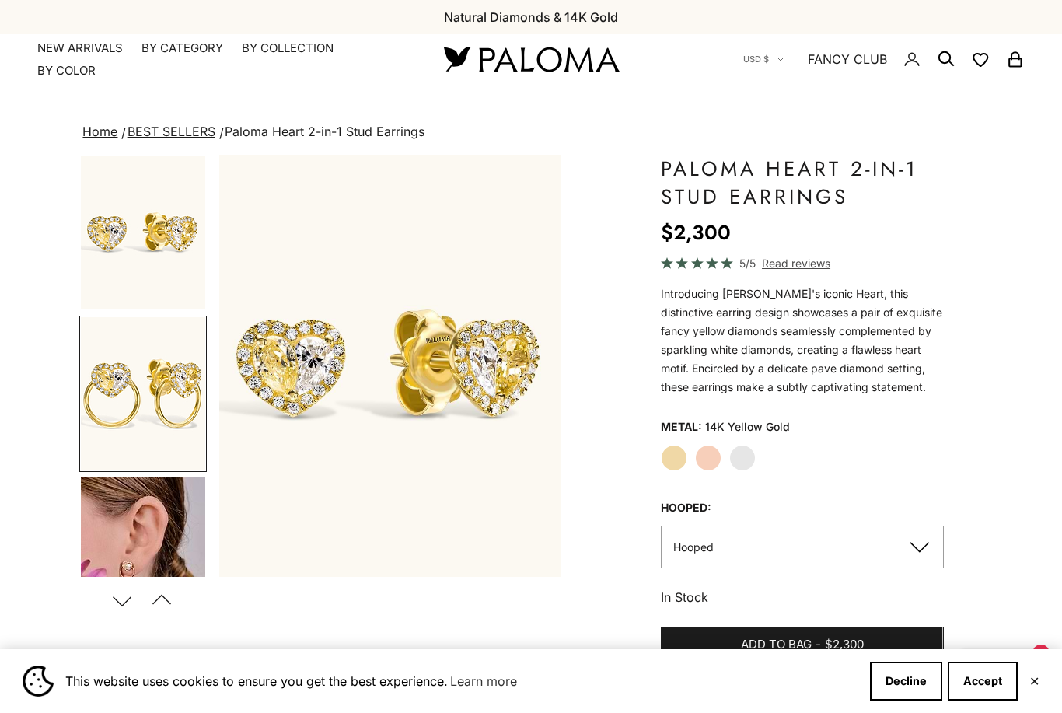
scroll to position [0, 361]
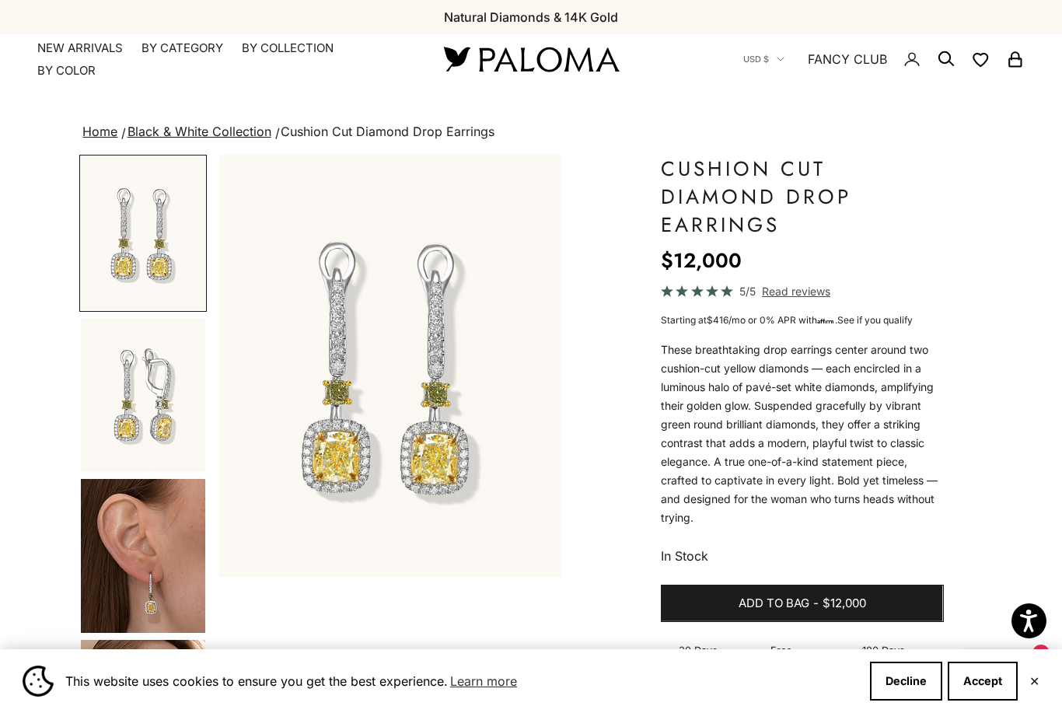
click at [148, 403] on img "Go to item 2" at bounding box center [143, 395] width 124 height 154
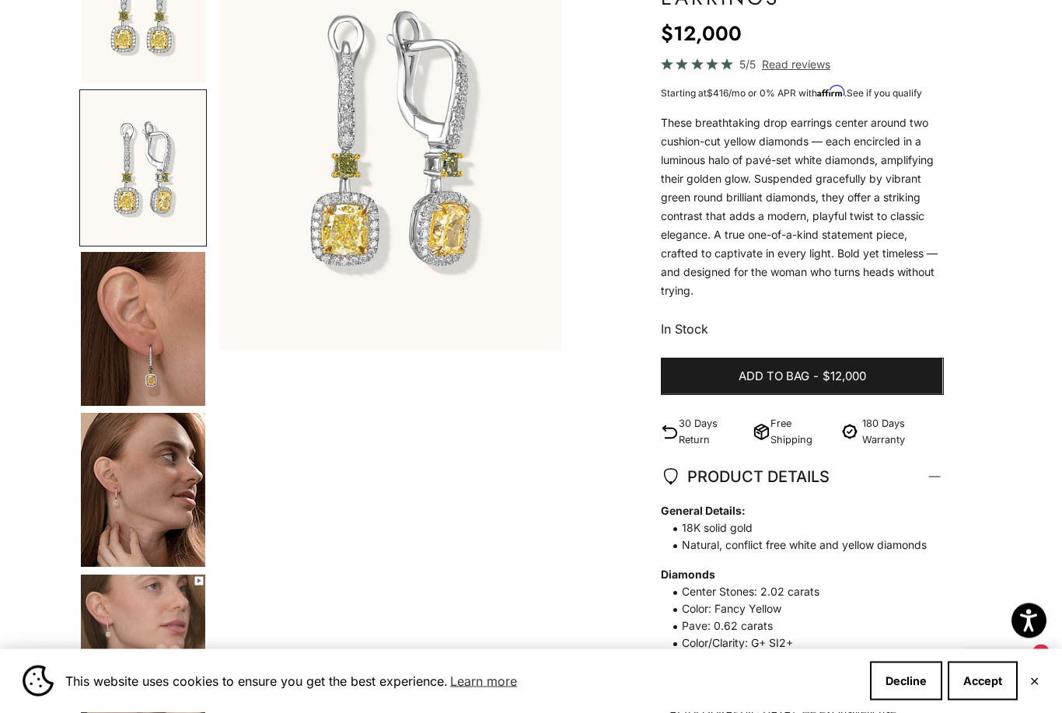
scroll to position [227, 0]
click at [151, 494] on img "Go to item 4" at bounding box center [143, 490] width 124 height 154
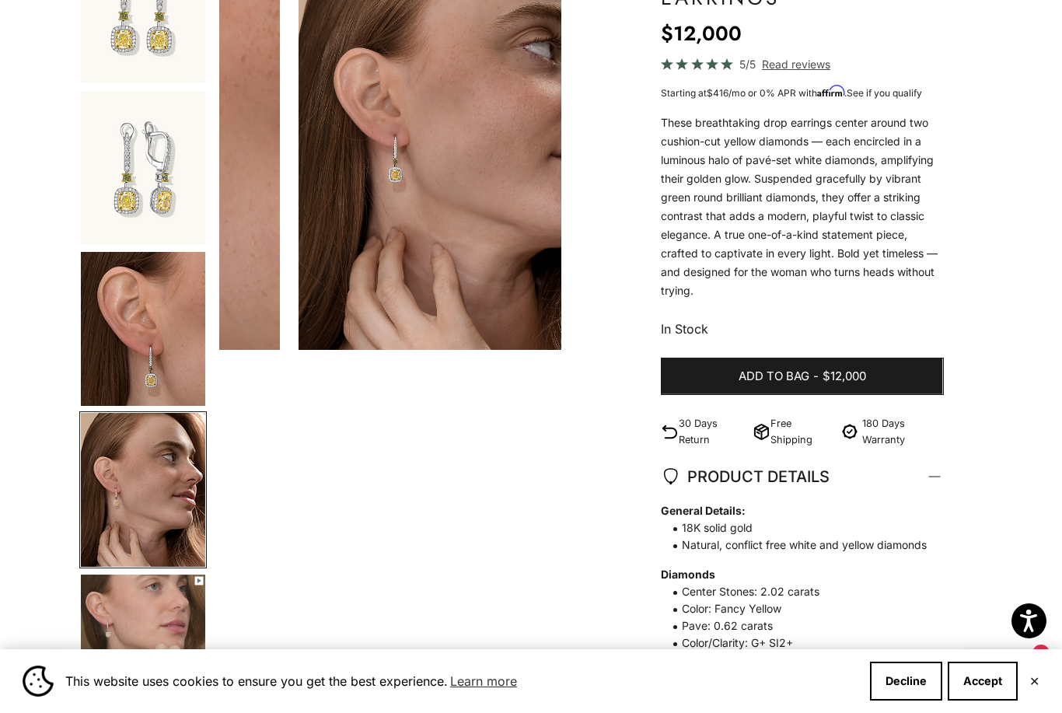
scroll to position [0, 1082]
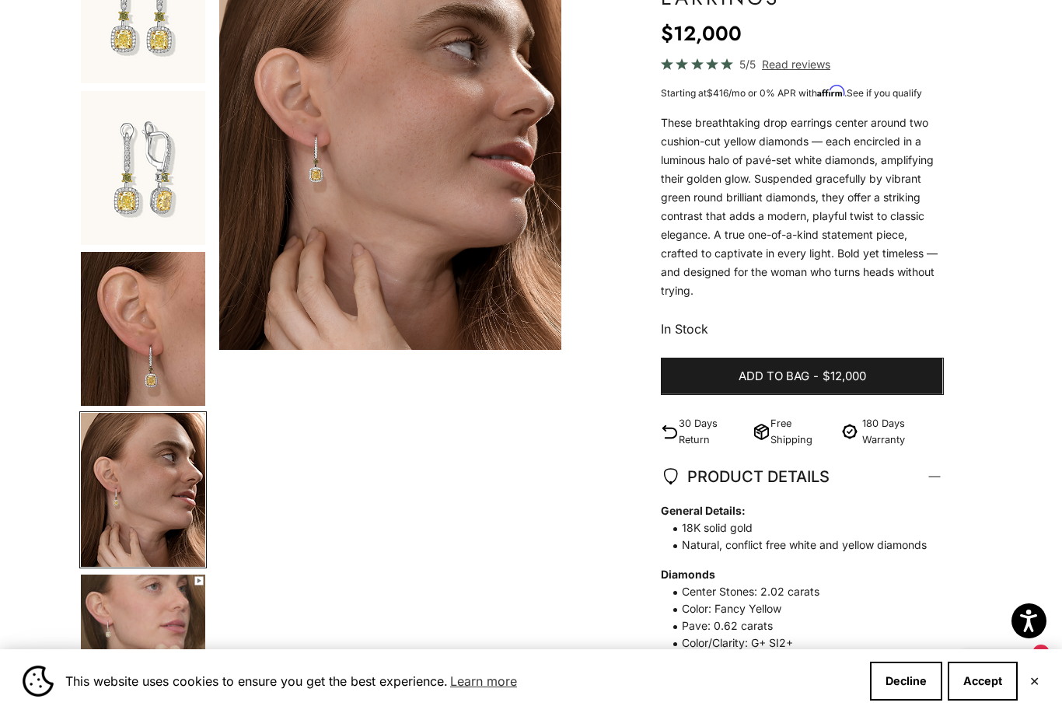
click at [148, 339] on img "Go to item 3" at bounding box center [143, 329] width 124 height 154
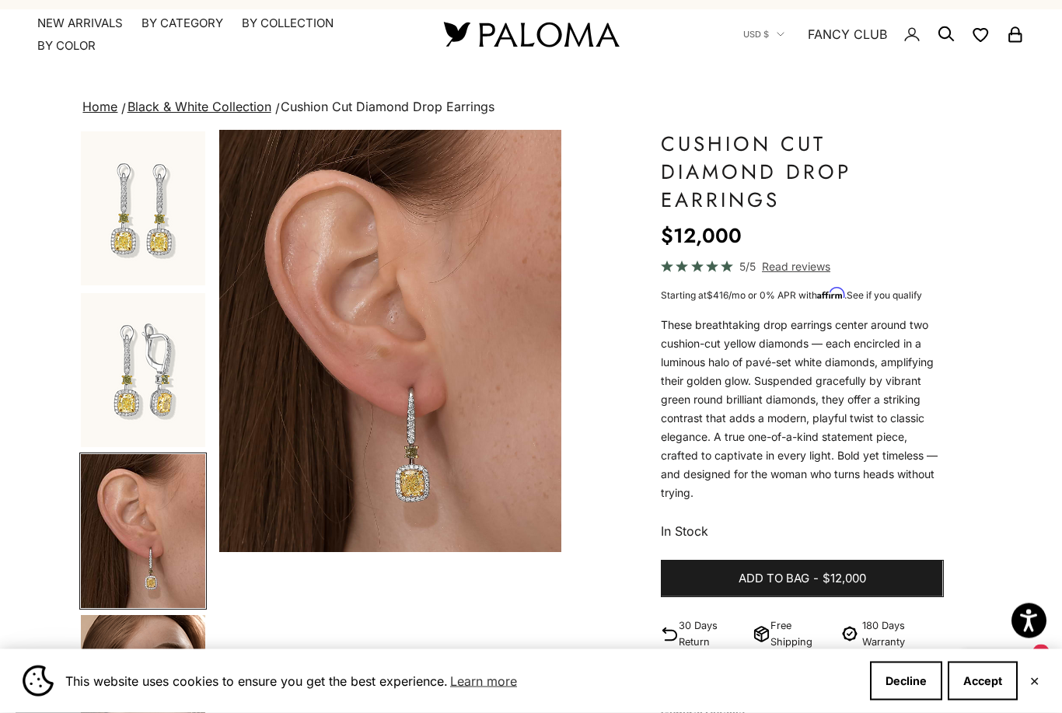
scroll to position [0, 0]
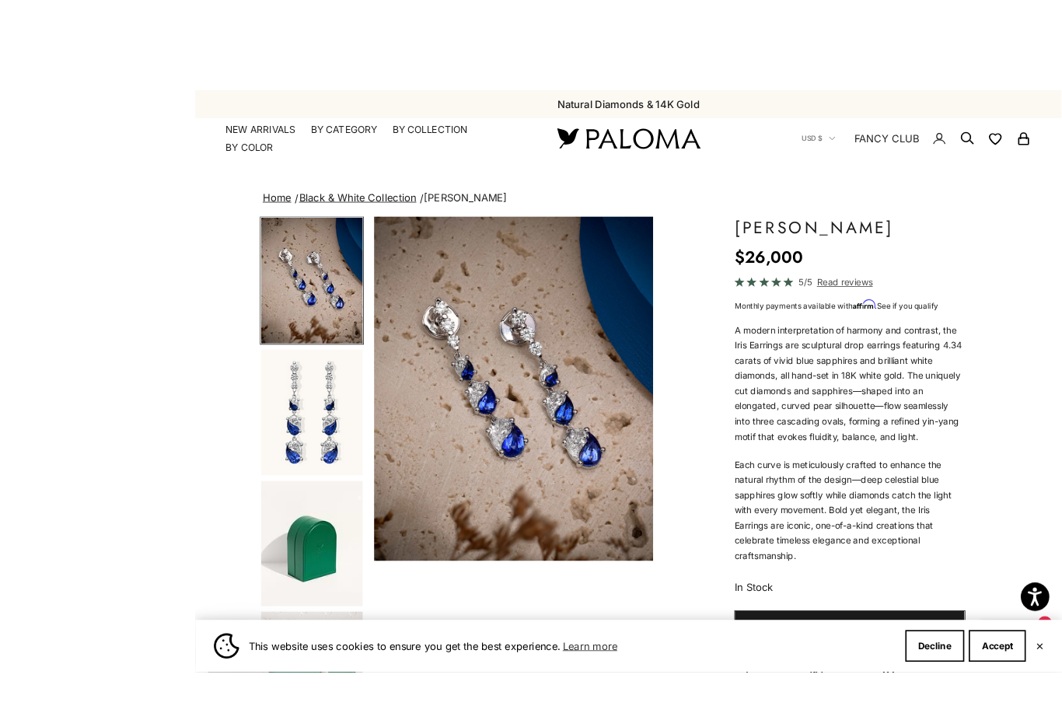
scroll to position [26, 0]
